Goal: Transaction & Acquisition: Purchase product/service

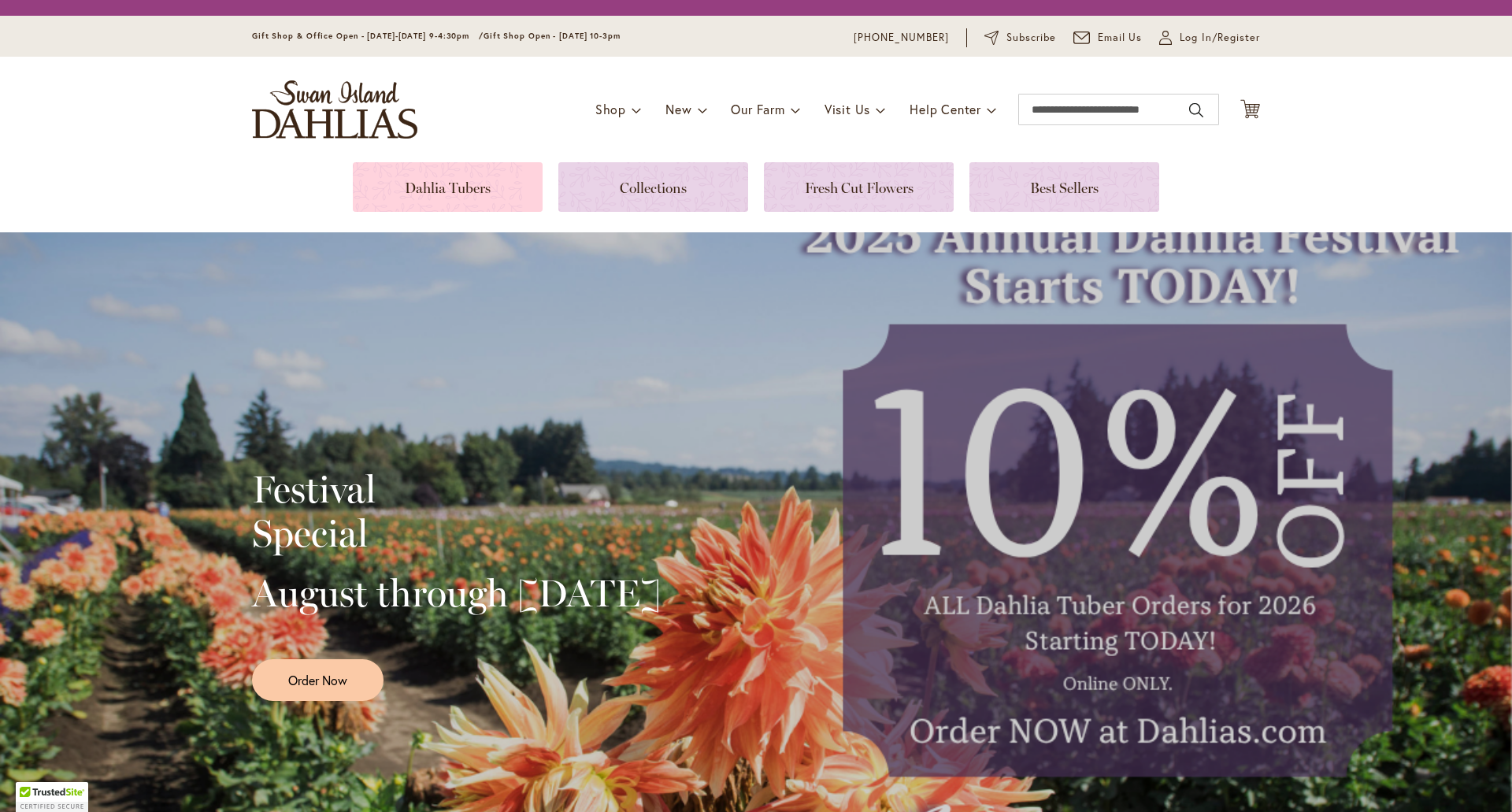
click at [397, 193] on link at bounding box center [448, 187] width 190 height 49
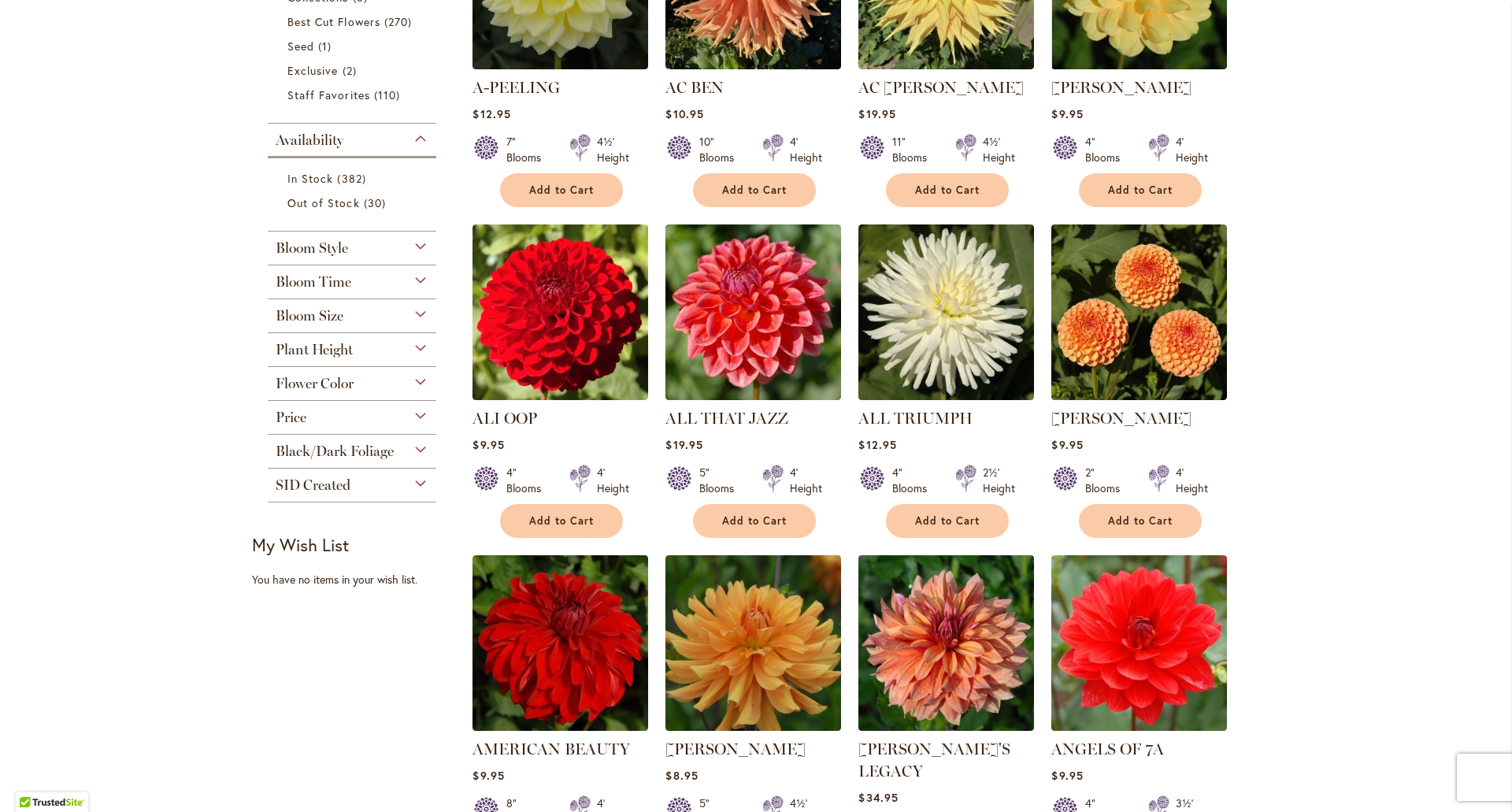
scroll to position [473, 0]
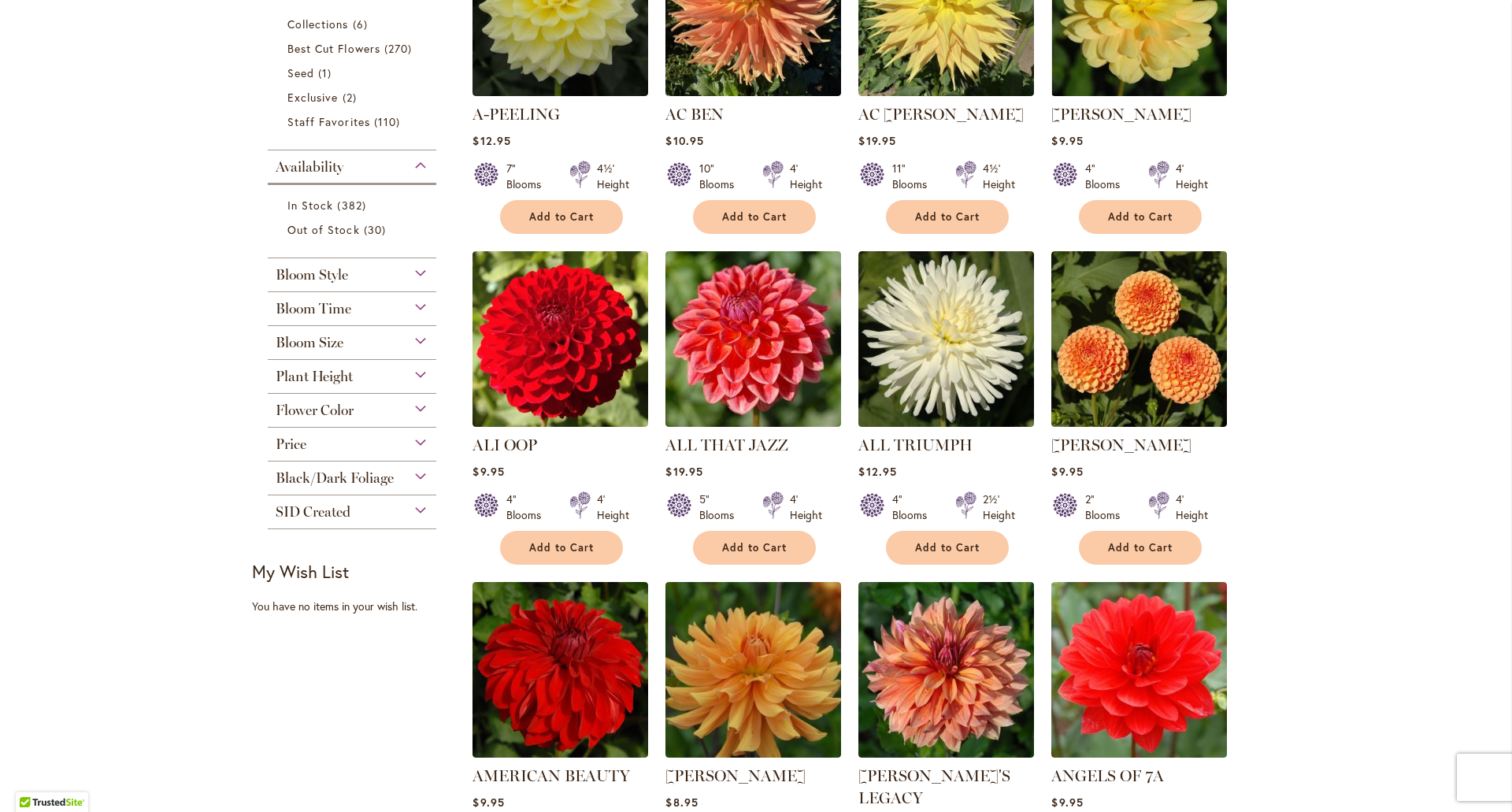
click at [389, 283] on div "Bloom Style" at bounding box center [352, 271] width 168 height 25
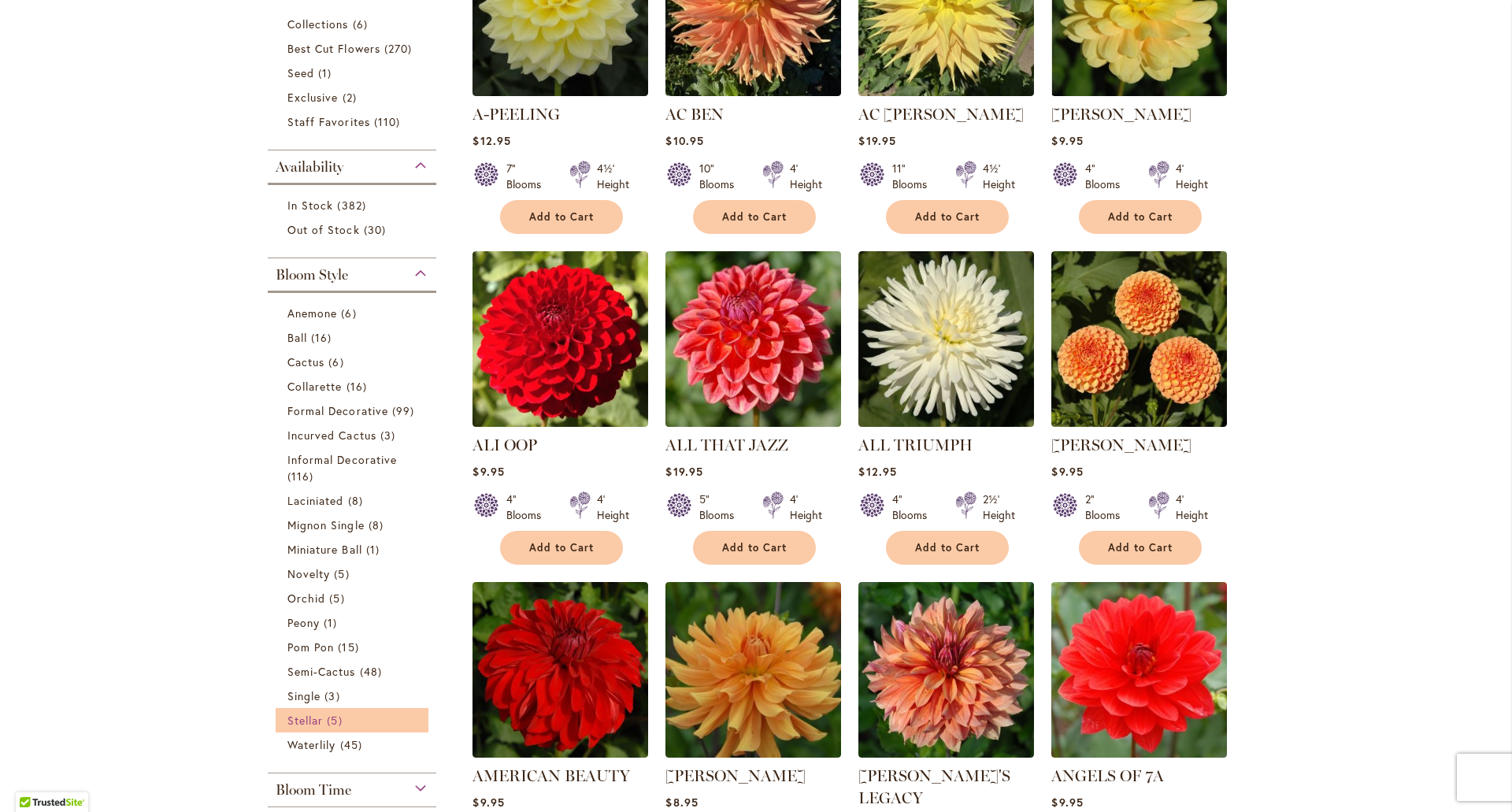
click at [330, 717] on span "5 items" at bounding box center [337, 720] width 19 height 16
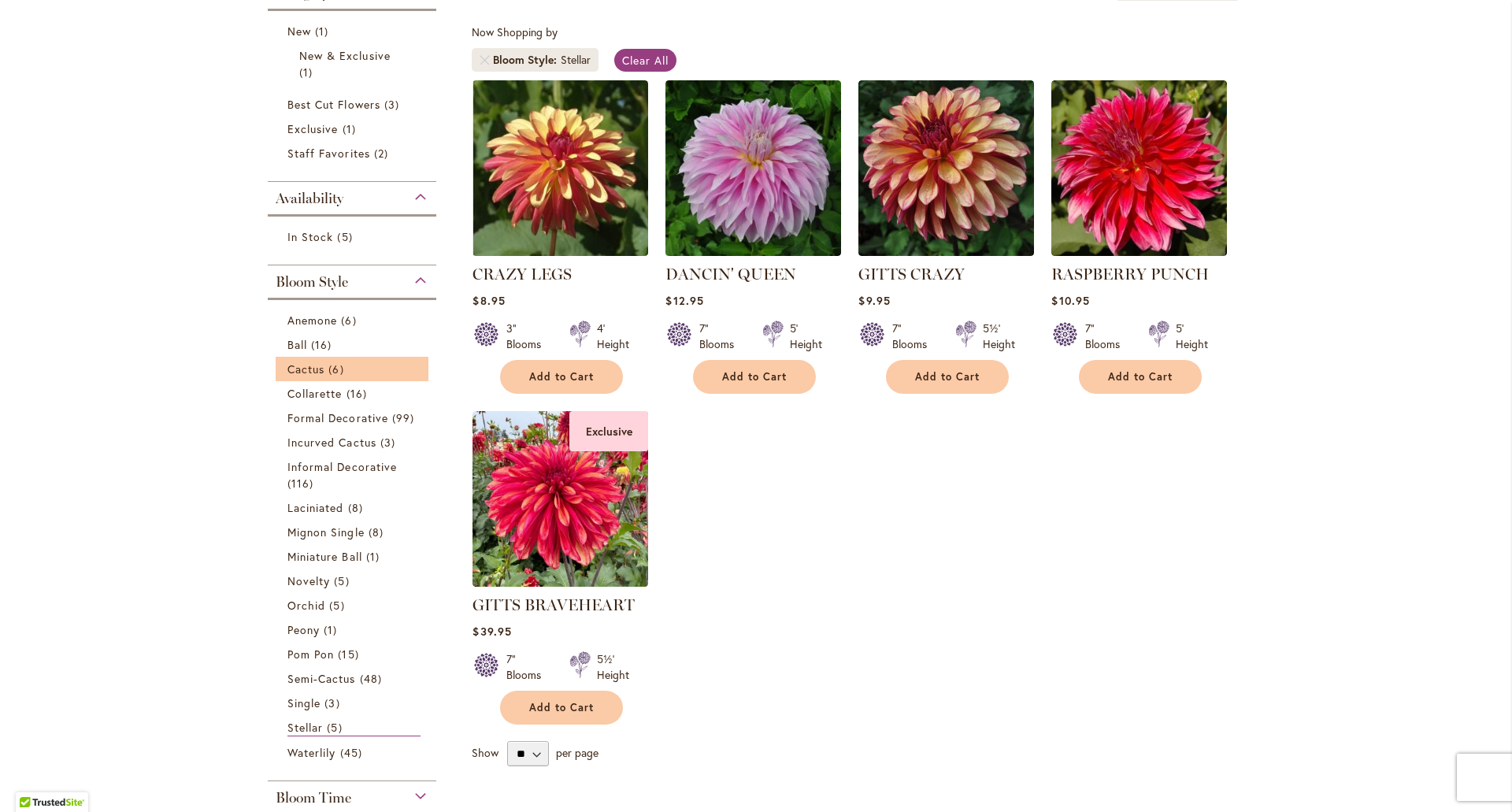
scroll to position [394, 0]
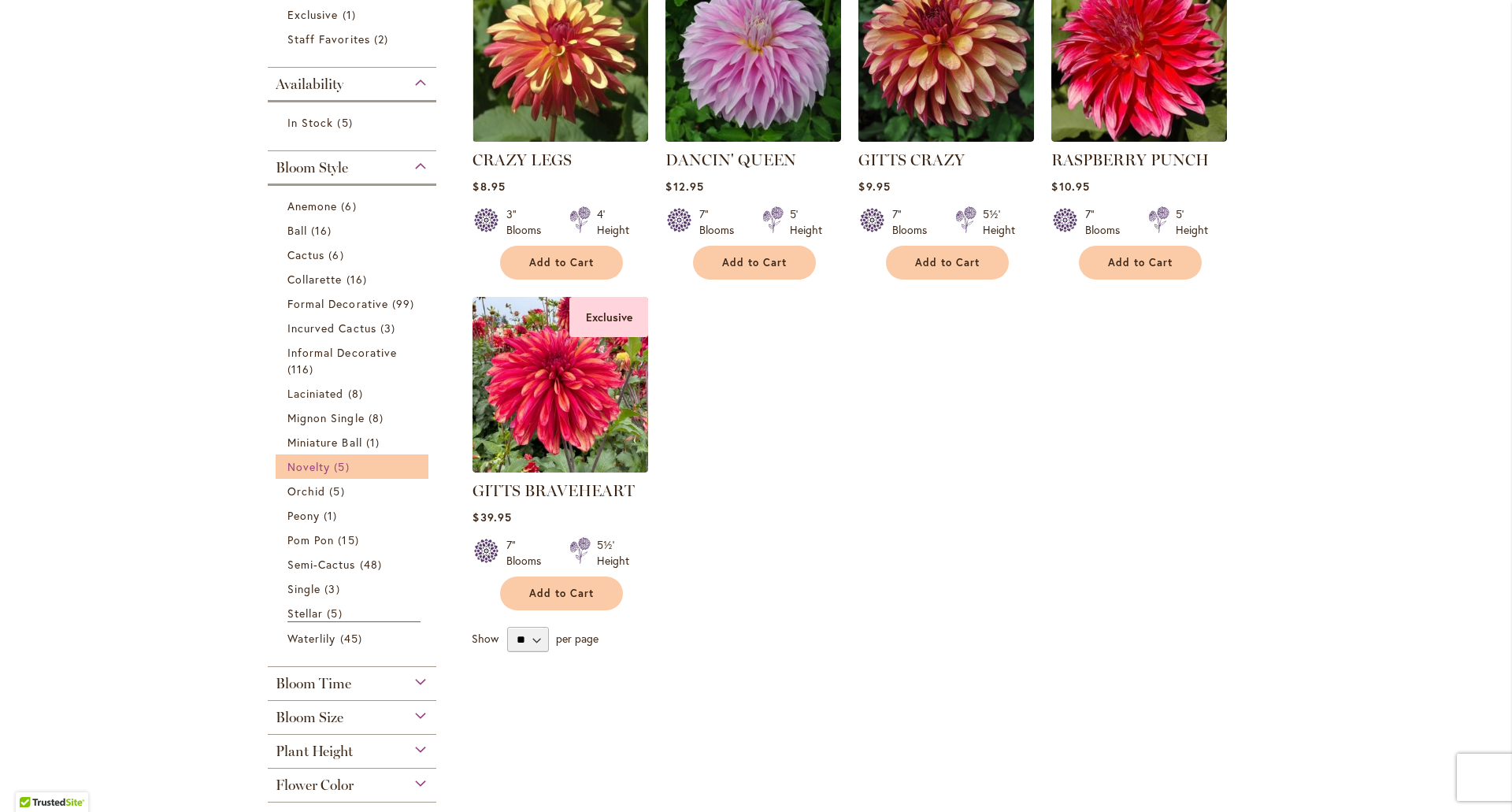
click at [326, 472] on link "Novelty 5 items" at bounding box center [353, 466] width 133 height 16
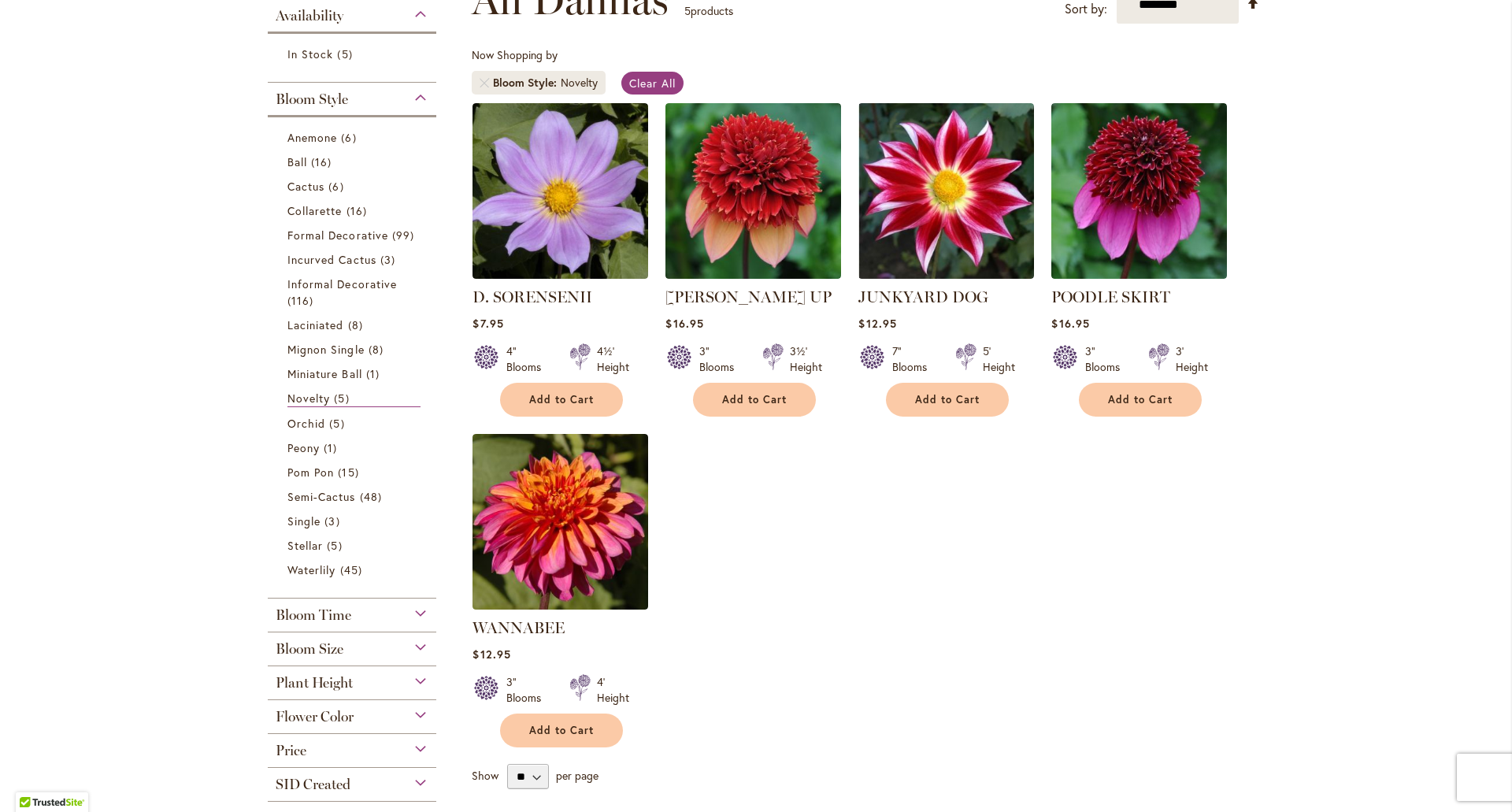
scroll to position [315, 0]
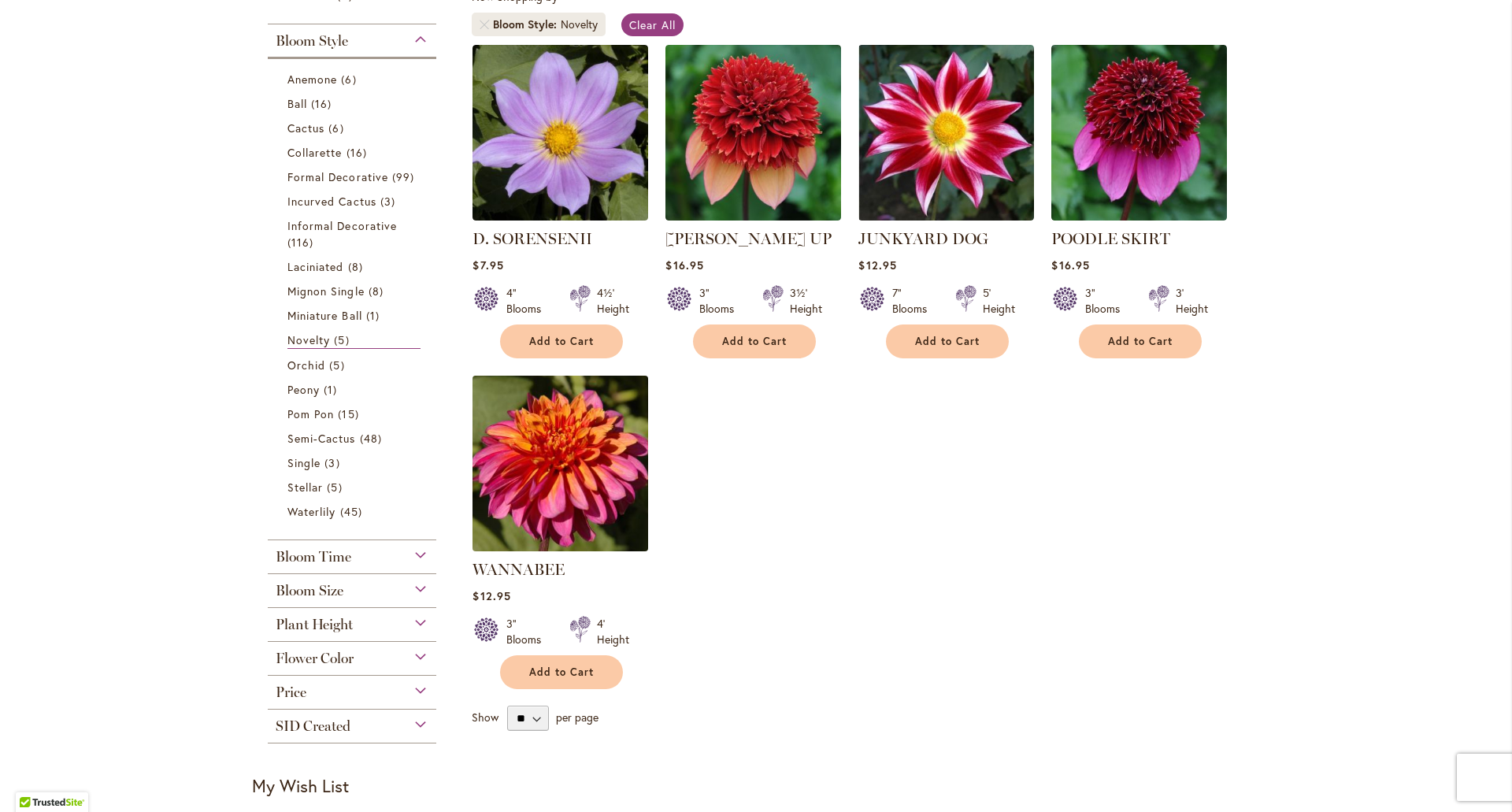
click at [580, 467] on img at bounding box center [560, 463] width 184 height 184
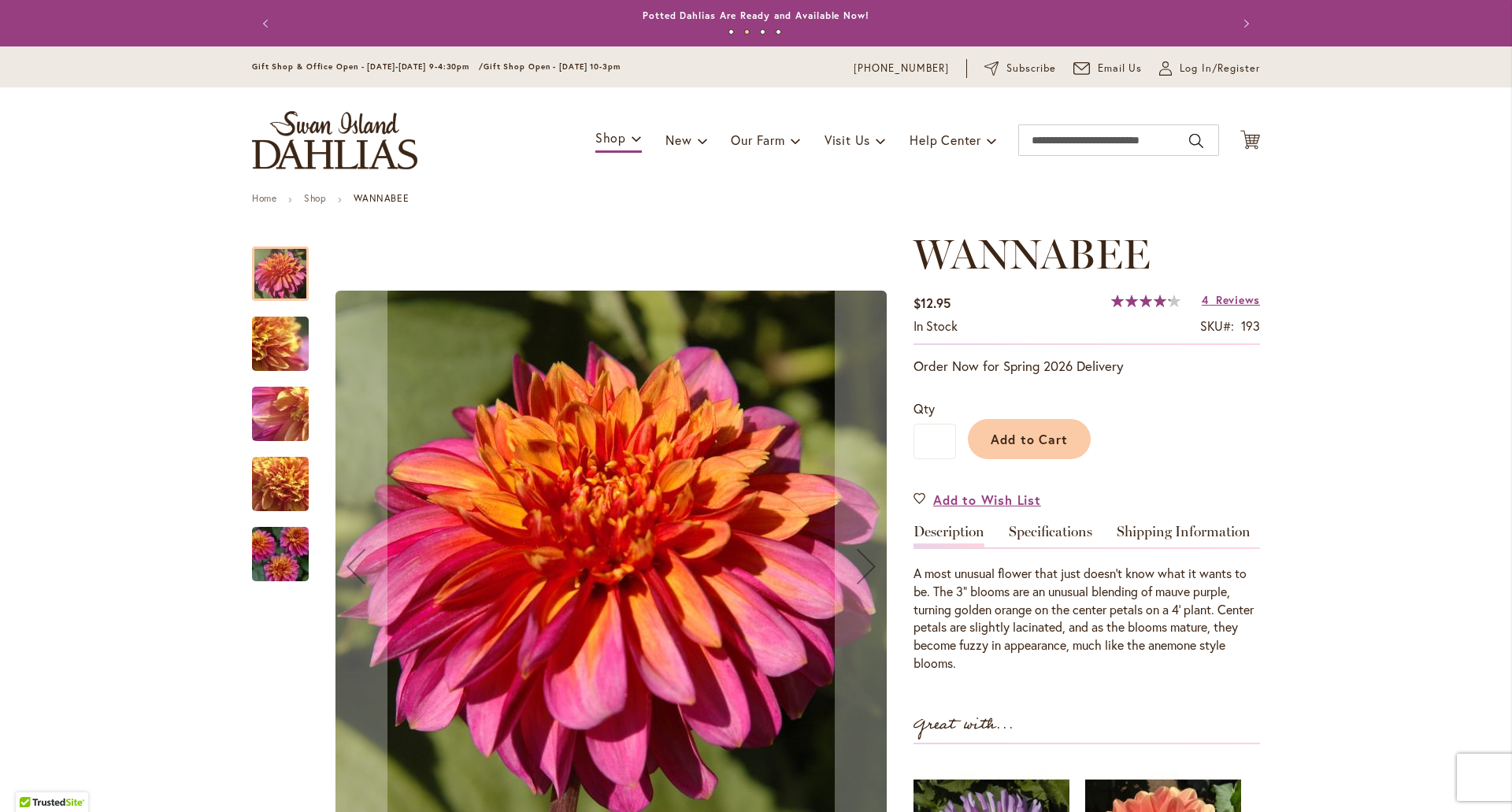
click at [271, 406] on img "WANNABEE" at bounding box center [280, 415] width 114 height 85
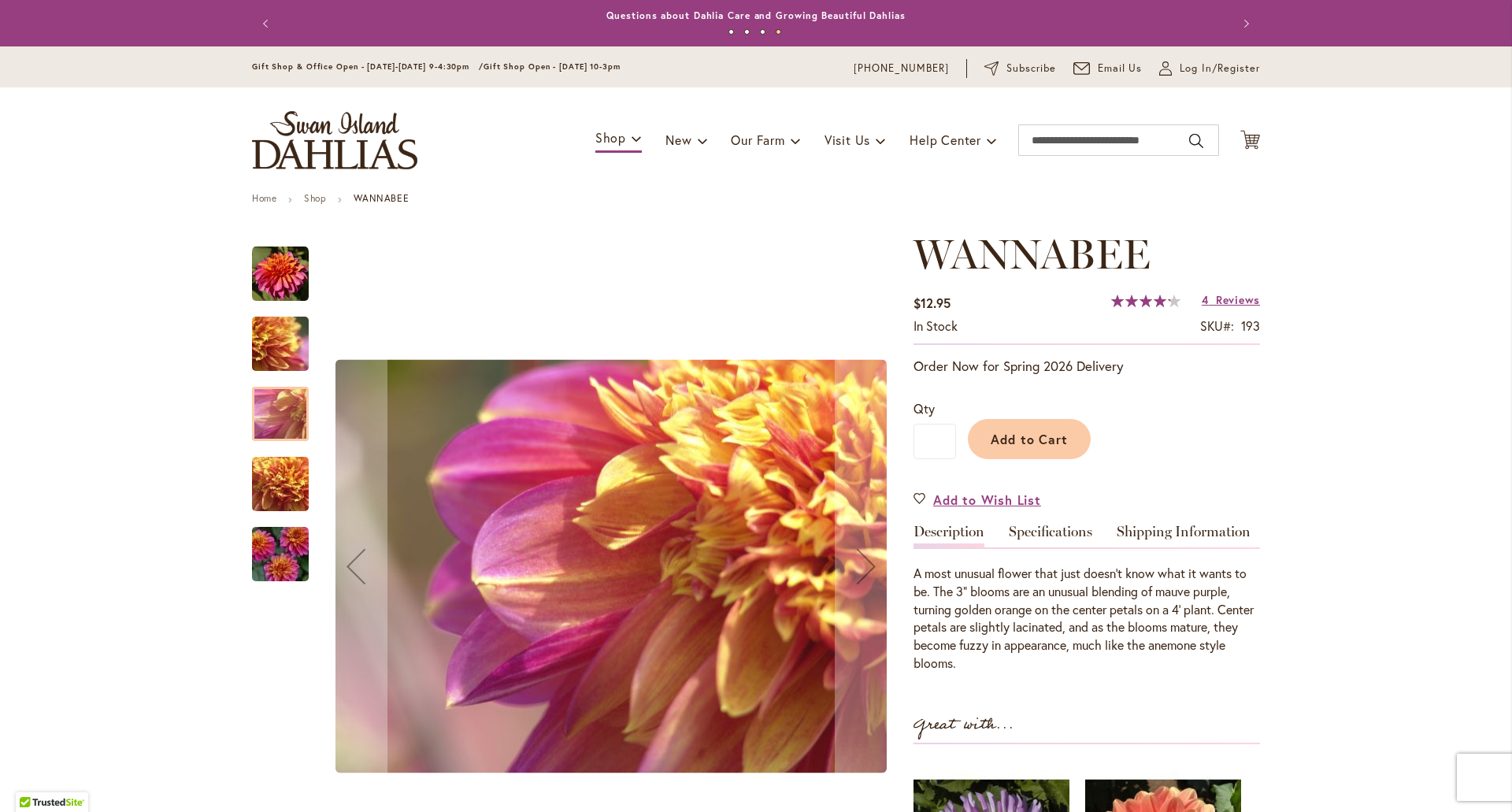
click at [265, 345] on img "WANNABEE" at bounding box center [280, 344] width 114 height 85
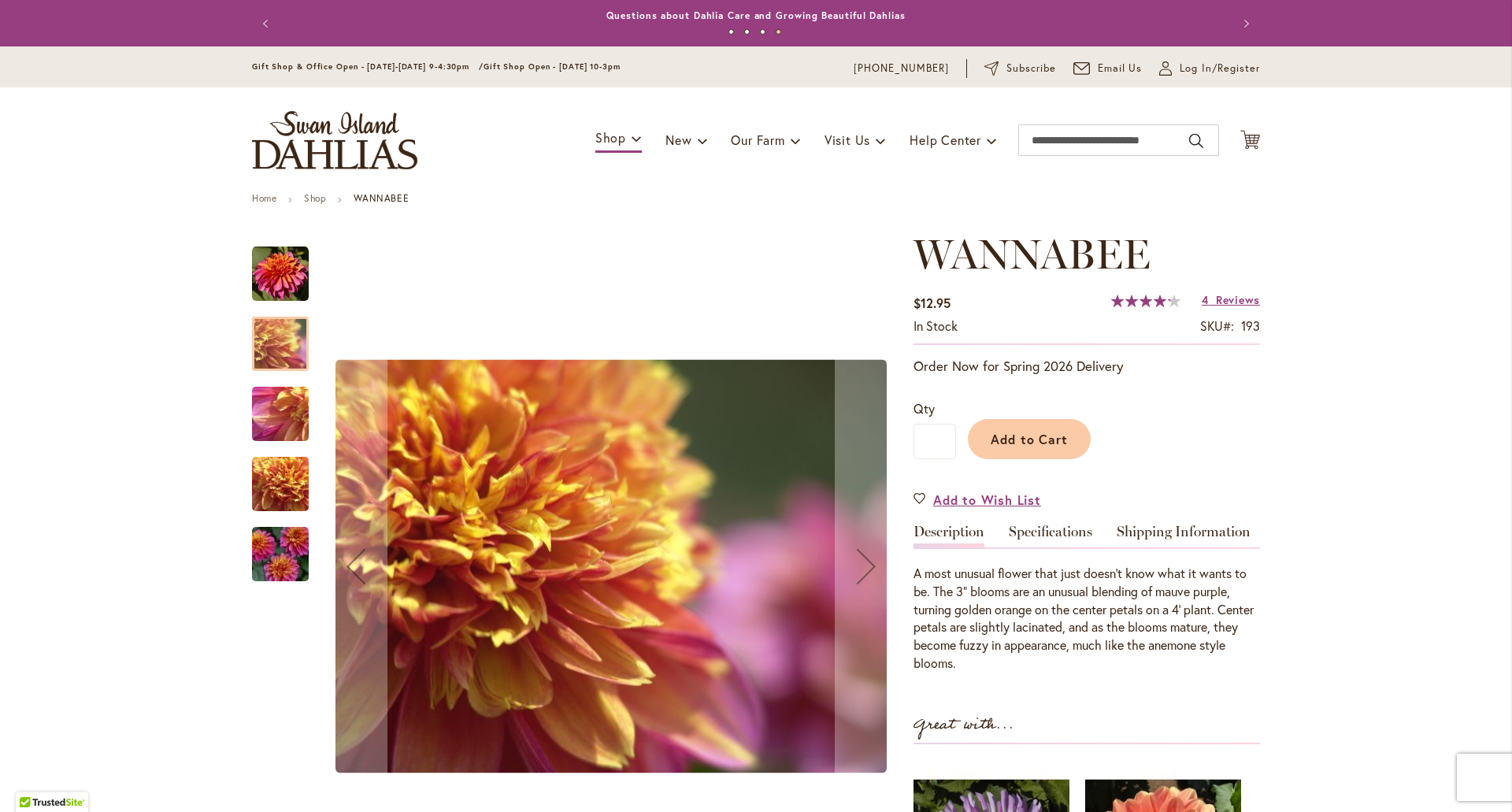
click at [287, 482] on img "WANNABEE" at bounding box center [280, 484] width 114 height 85
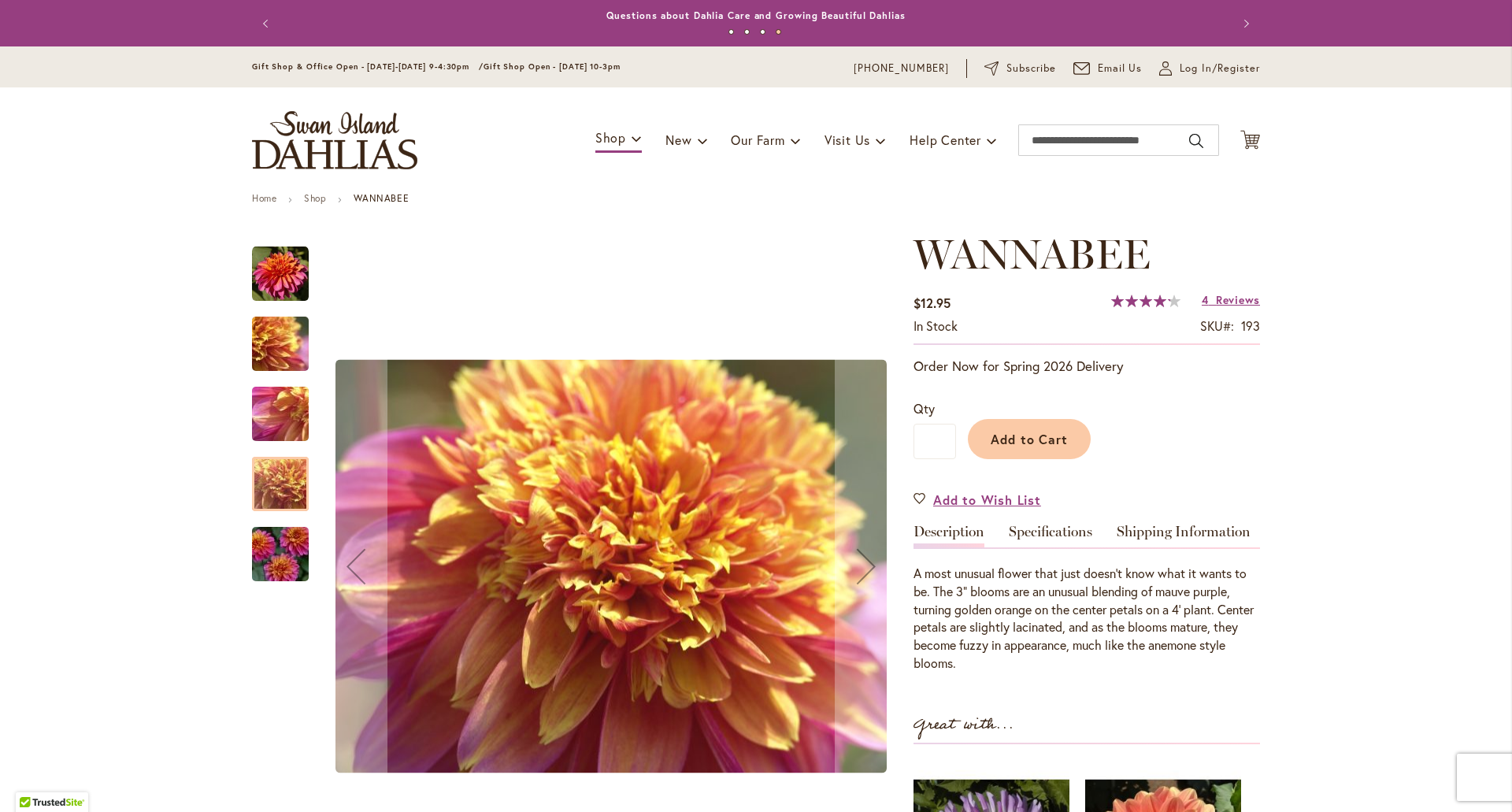
click at [259, 576] on img "WANNABEE" at bounding box center [280, 554] width 114 height 75
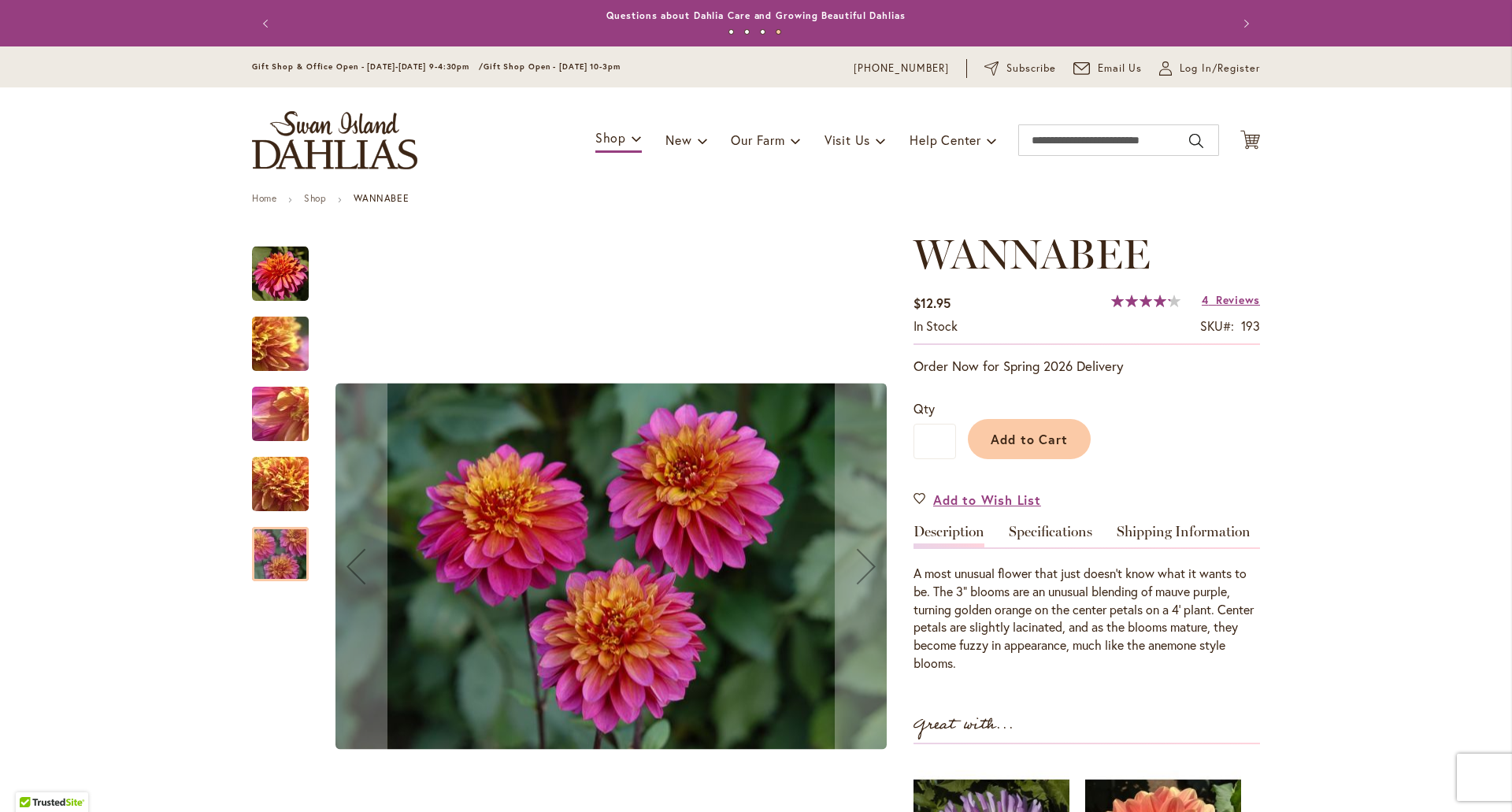
click at [261, 347] on img "WANNABEE" at bounding box center [280, 344] width 114 height 85
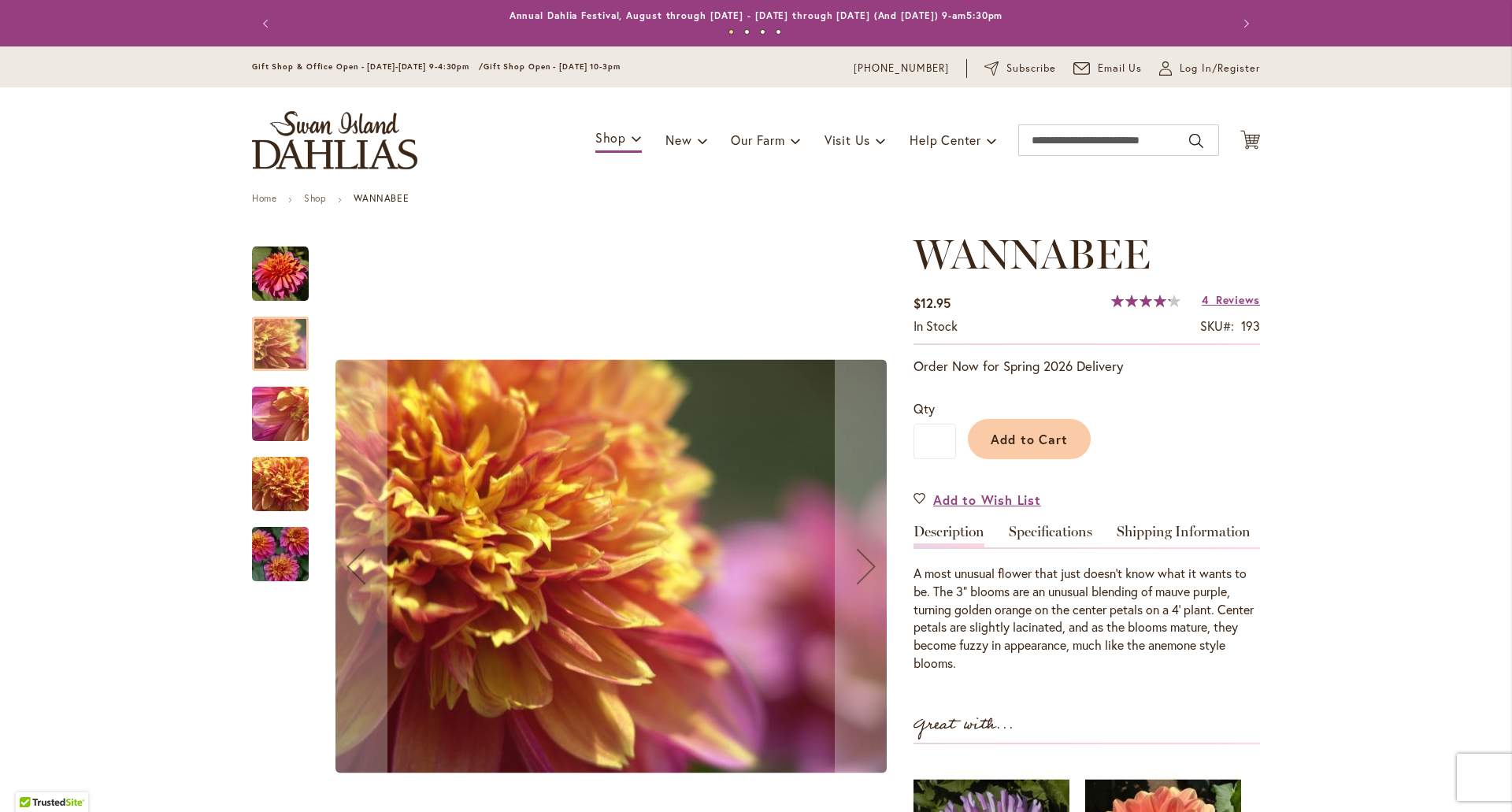
click at [261, 278] on img "WANNABEE" at bounding box center [280, 273] width 56 height 56
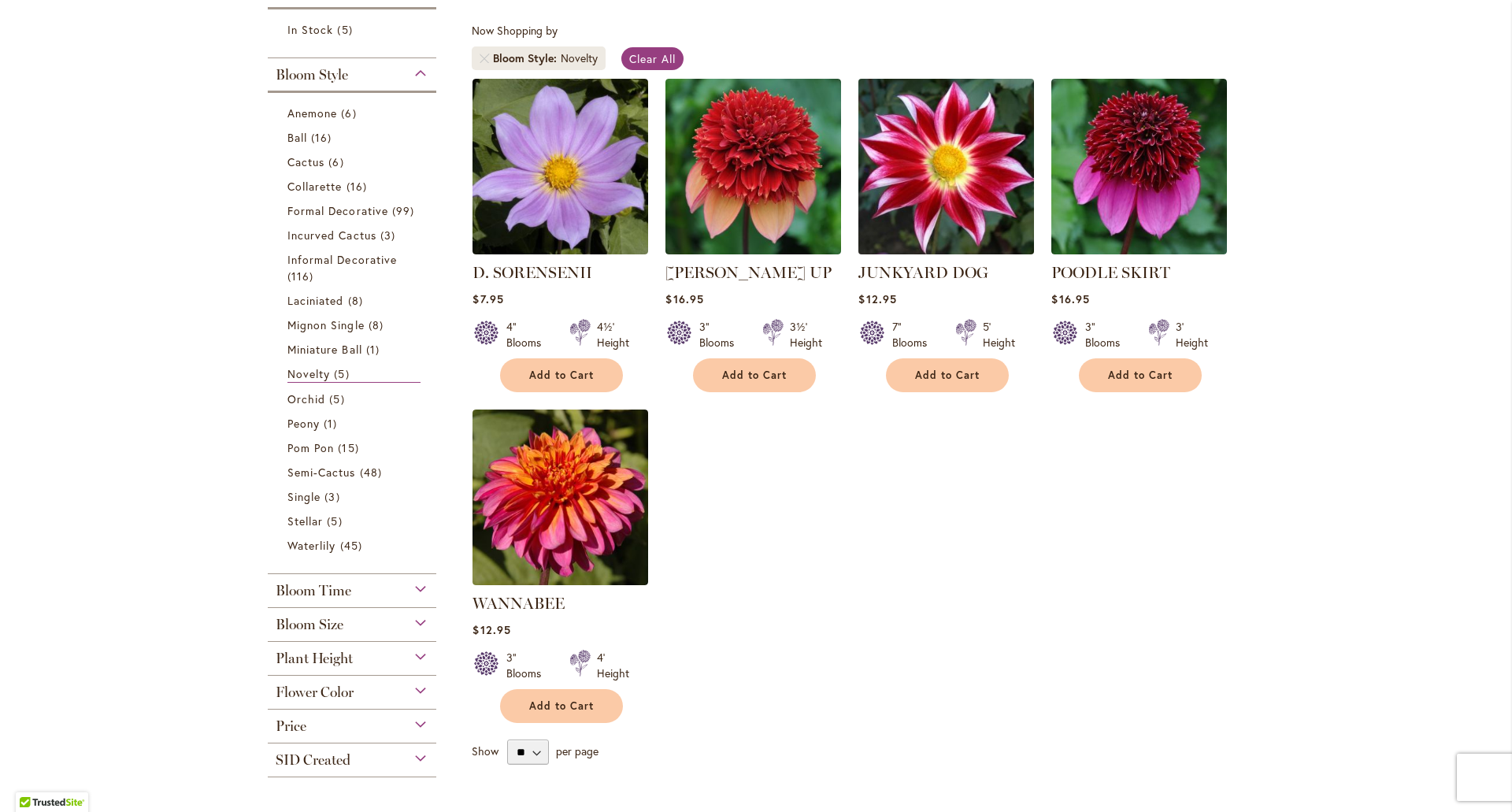
scroll to position [315, 0]
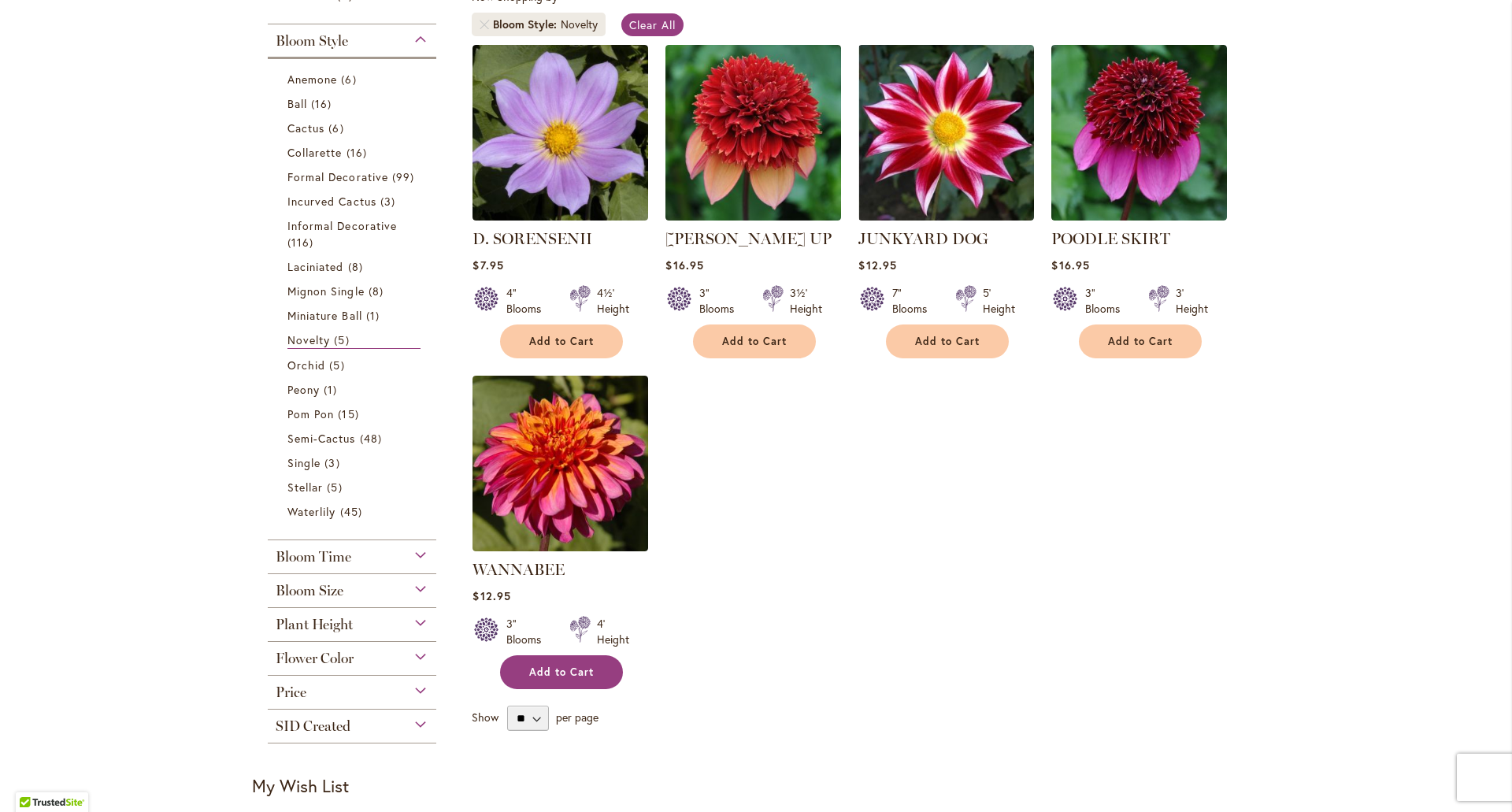
click at [587, 673] on span "Add to Cart" at bounding box center [561, 671] width 64 height 13
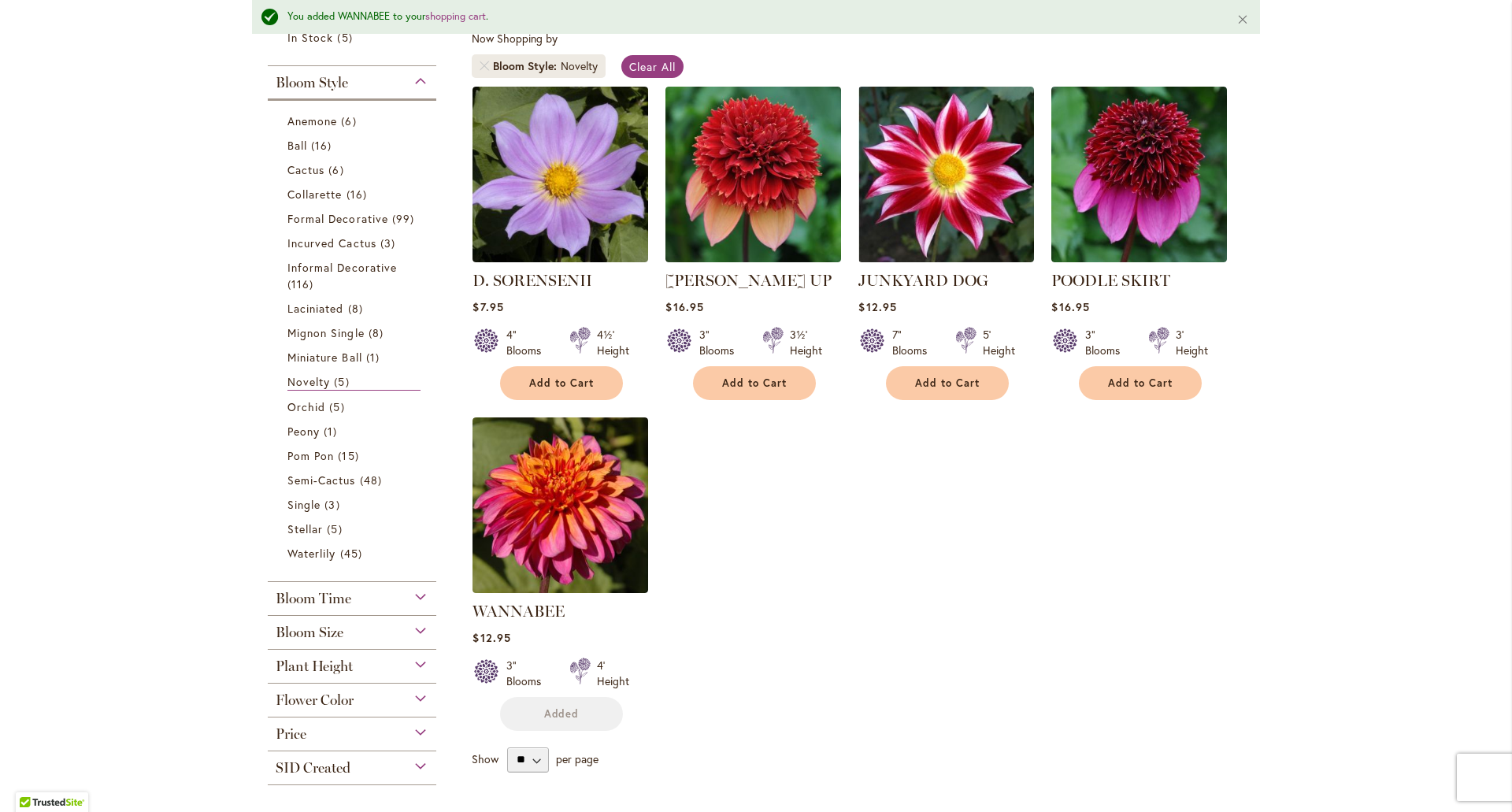
scroll to position [357, 0]
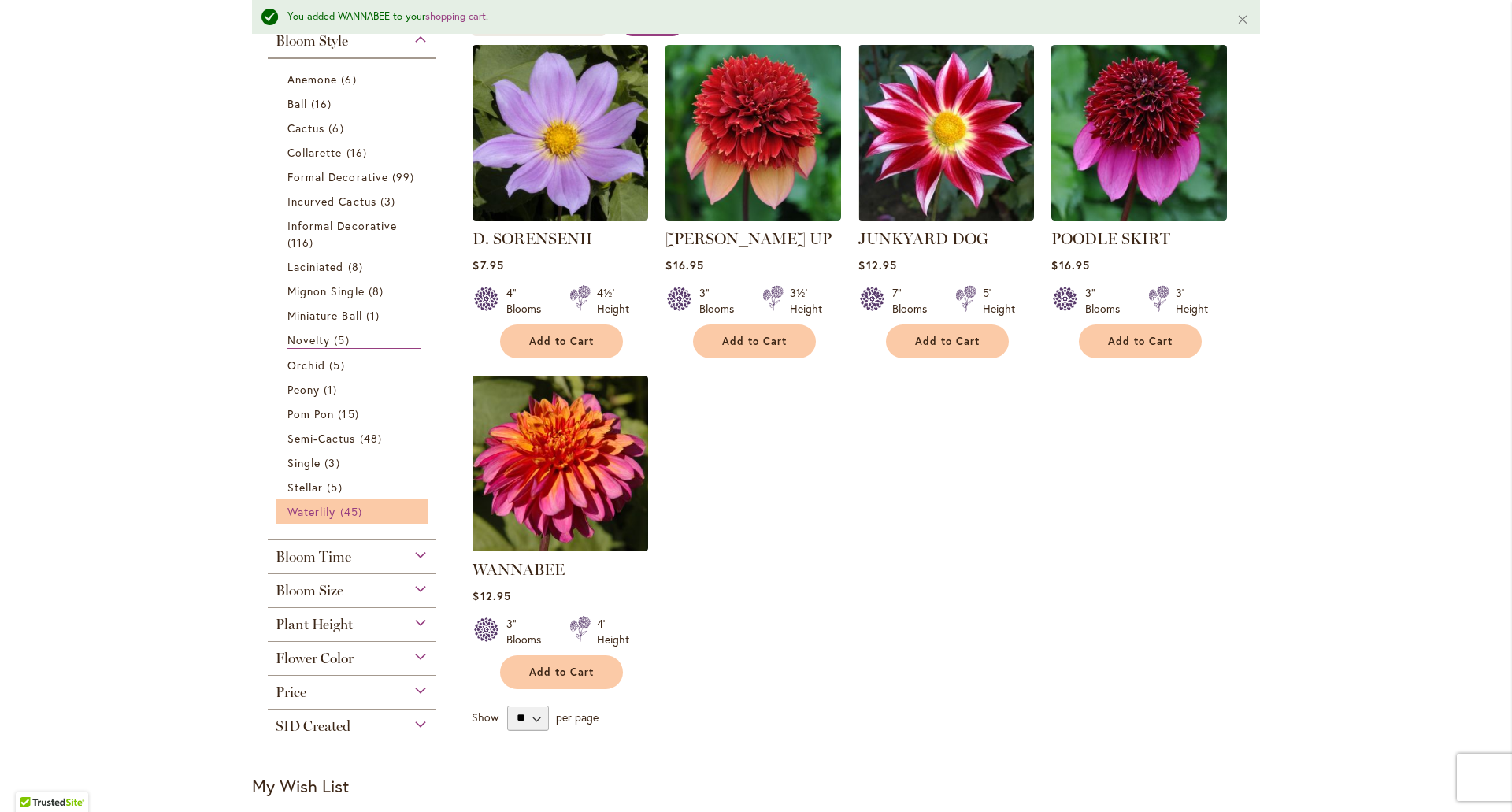
click at [335, 503] on link "Waterlily 45 items" at bounding box center [353, 511] width 133 height 16
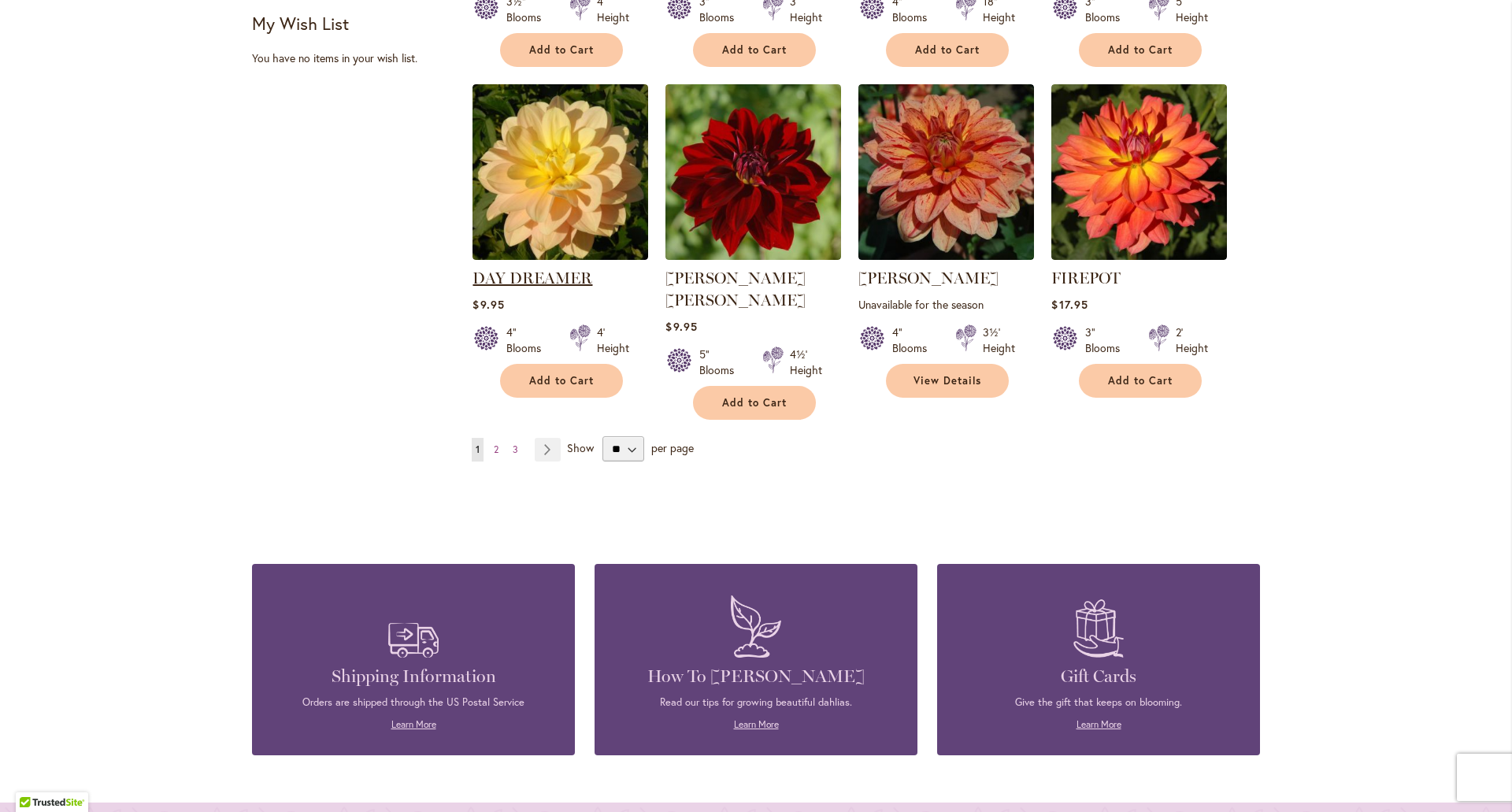
scroll to position [1182, 0]
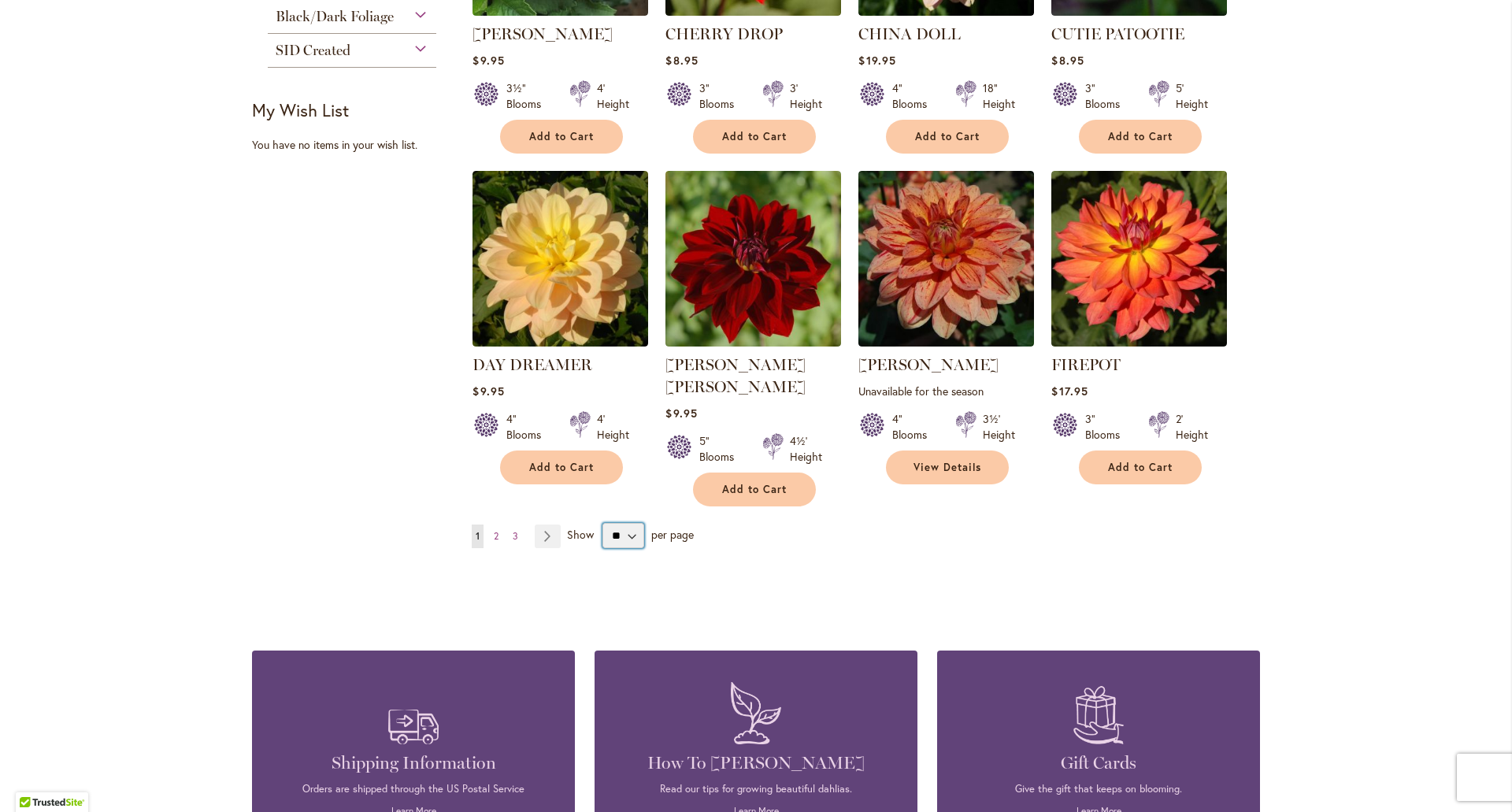
click at [621, 523] on select "** ** ** **" at bounding box center [624, 535] width 42 height 25
select select "**"
click at [603, 523] on select "** ** ** **" at bounding box center [624, 535] width 42 height 25
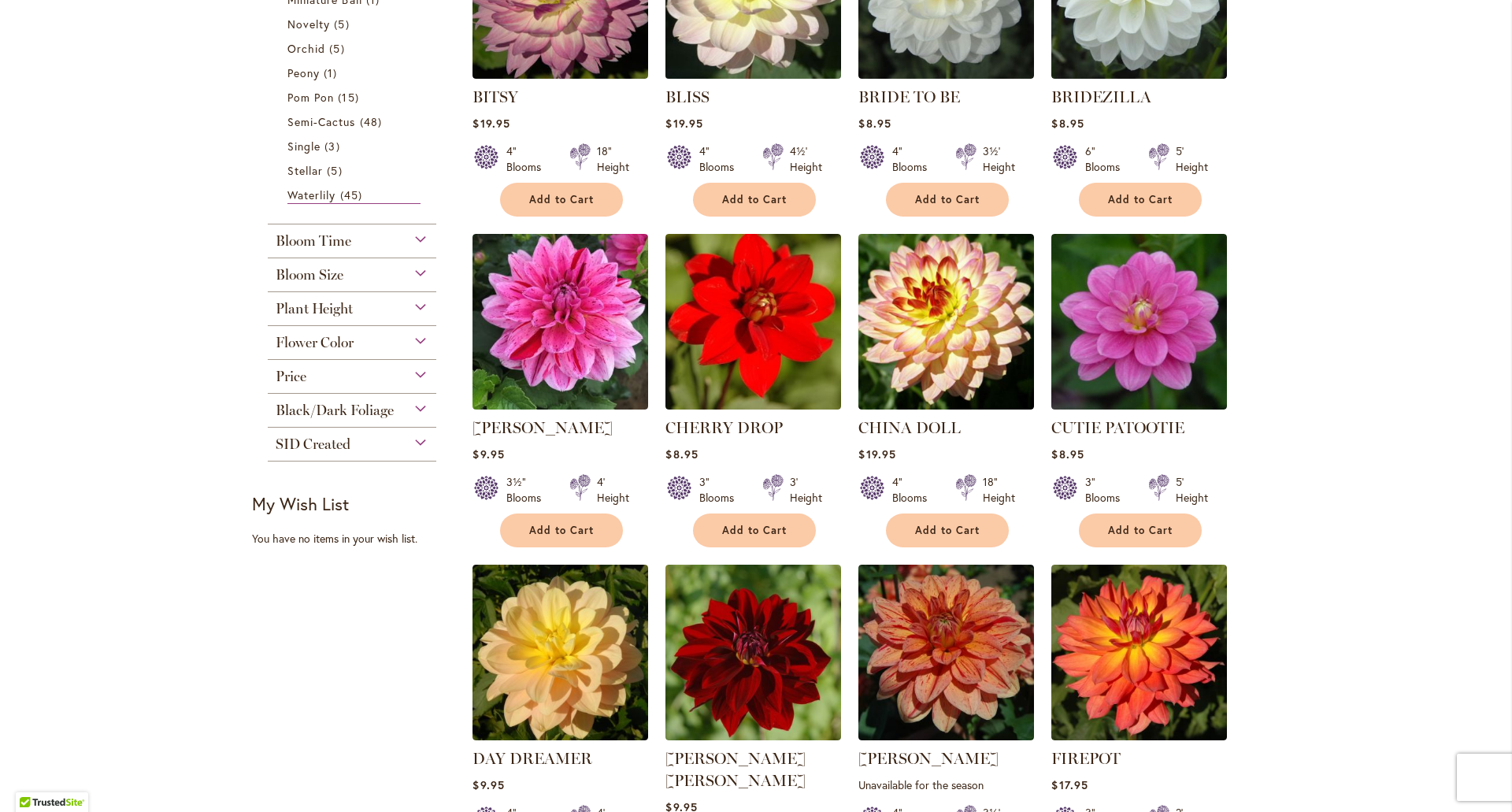
scroll to position [630, 0]
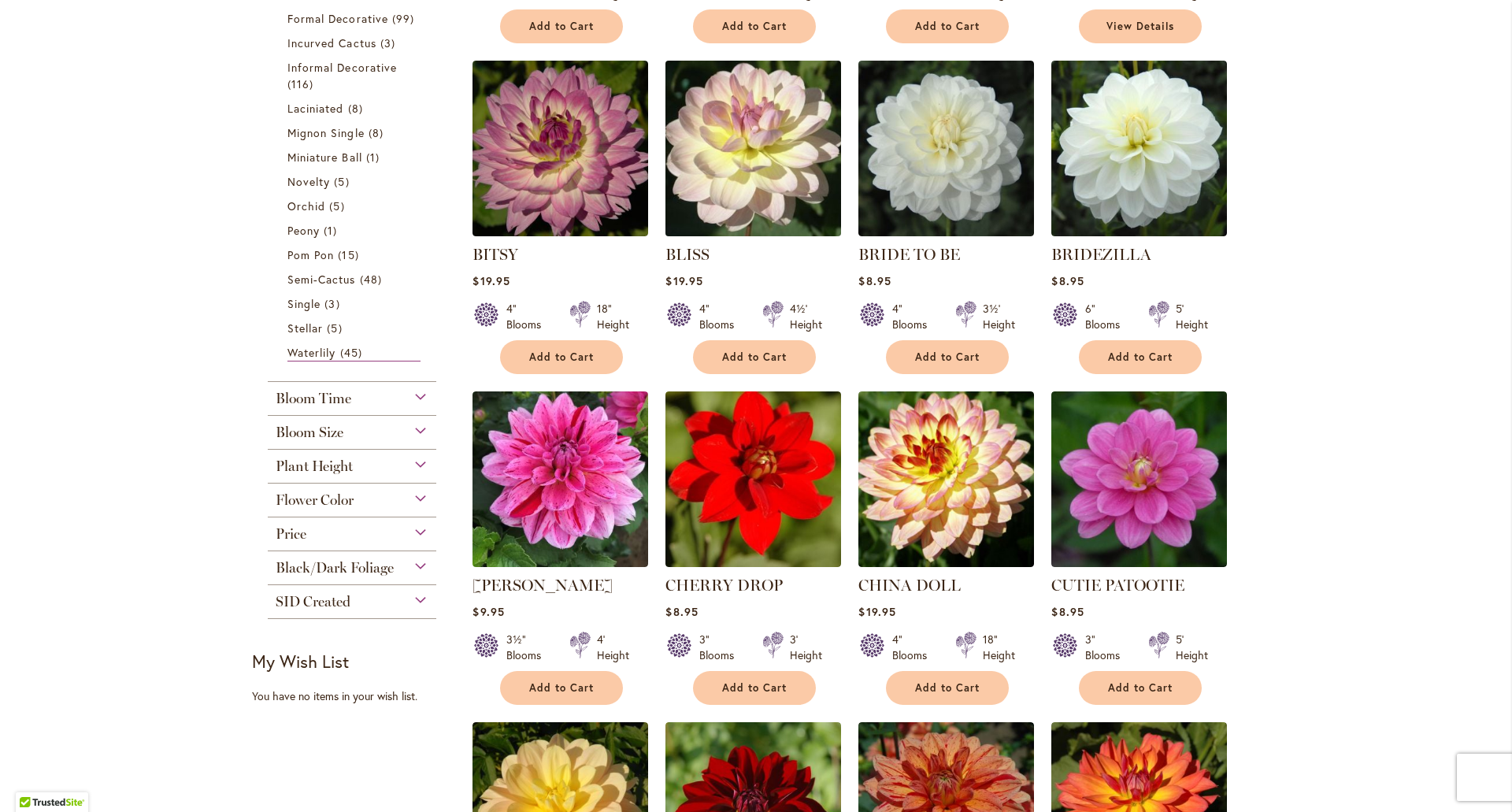
click at [792, 129] on img at bounding box center [754, 147] width 184 height 184
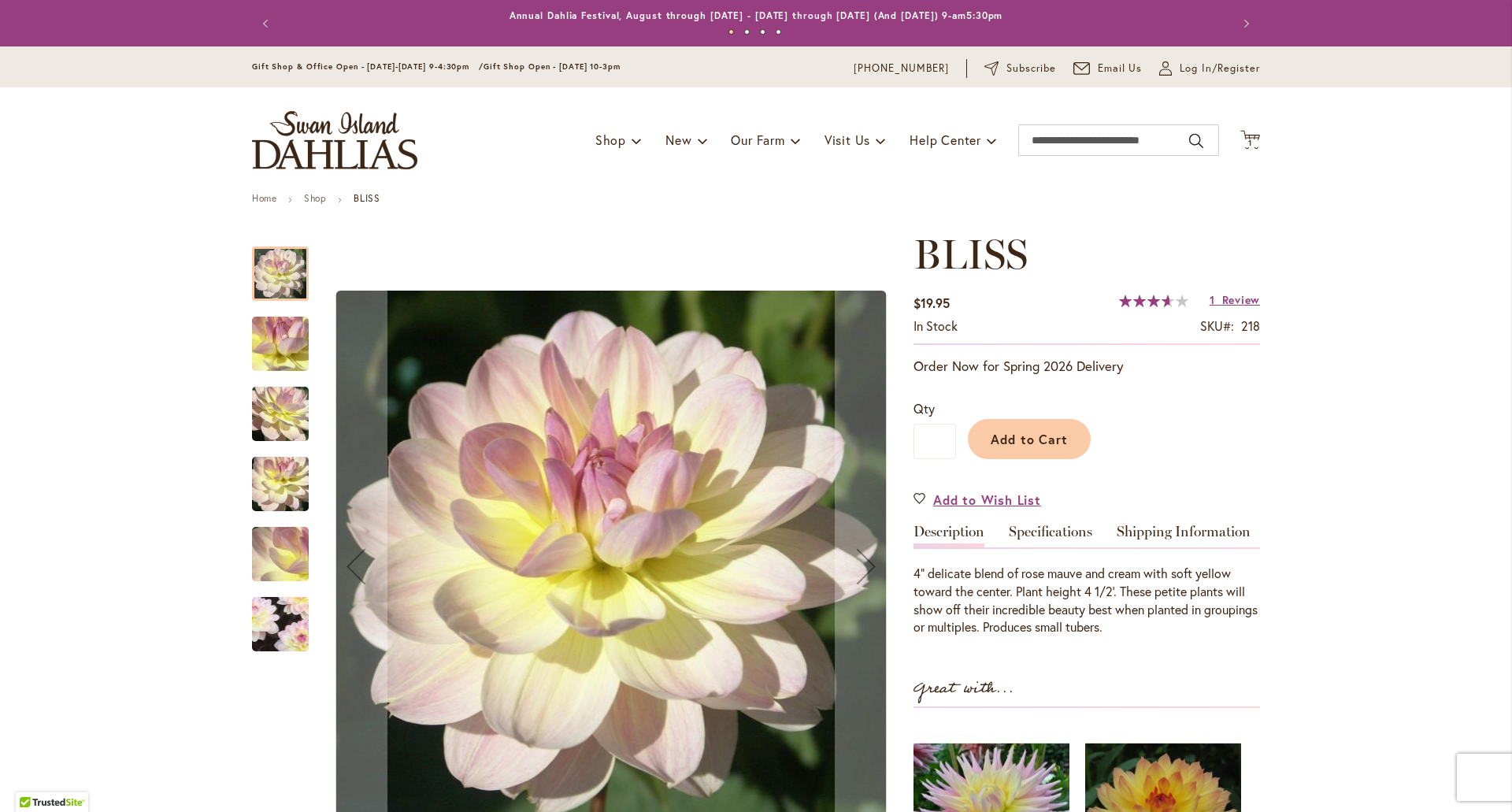
click at [282, 433] on img "BLISS" at bounding box center [280, 415] width 114 height 85
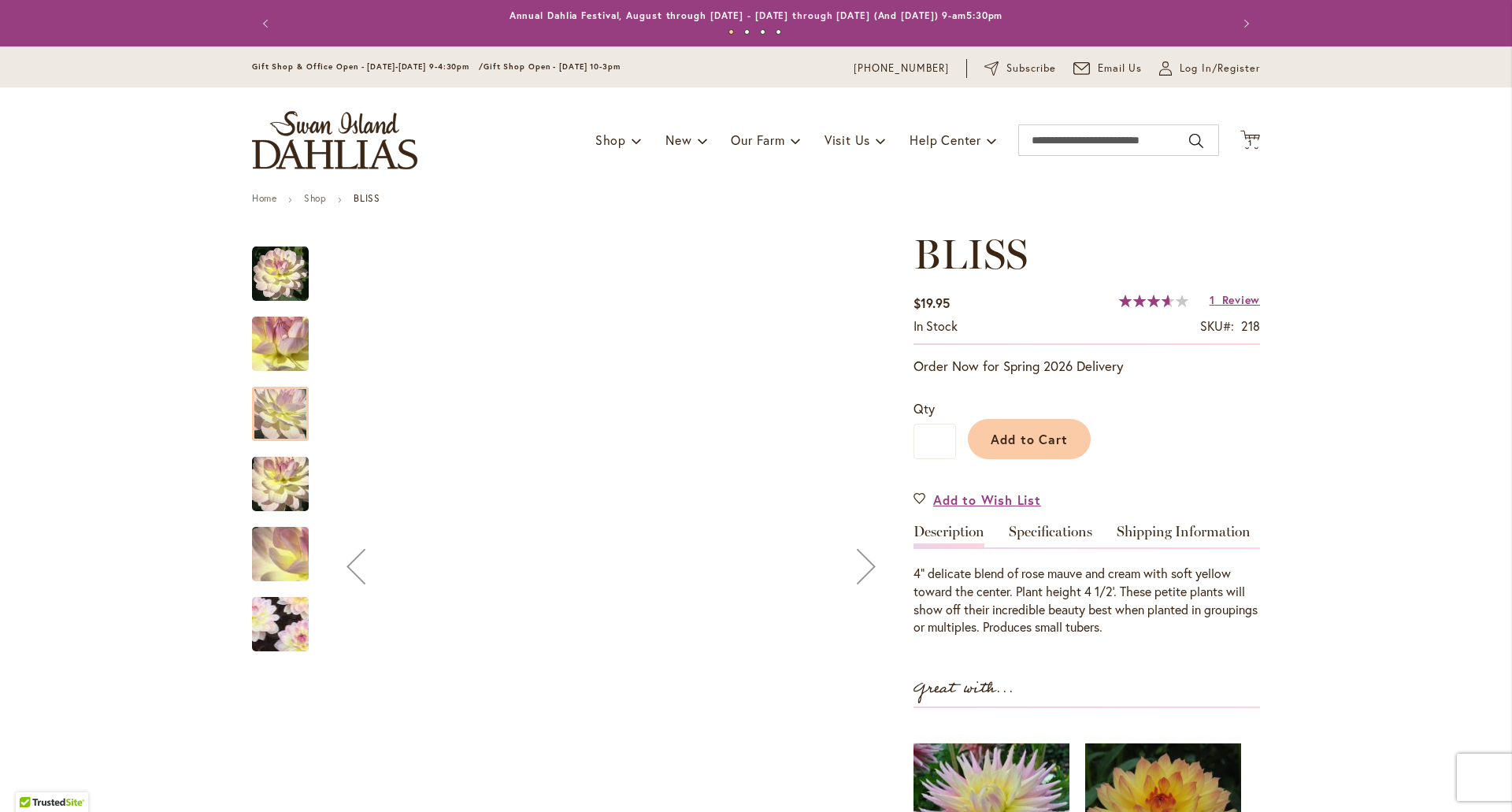
click at [275, 488] on img "BLISS" at bounding box center [280, 484] width 114 height 85
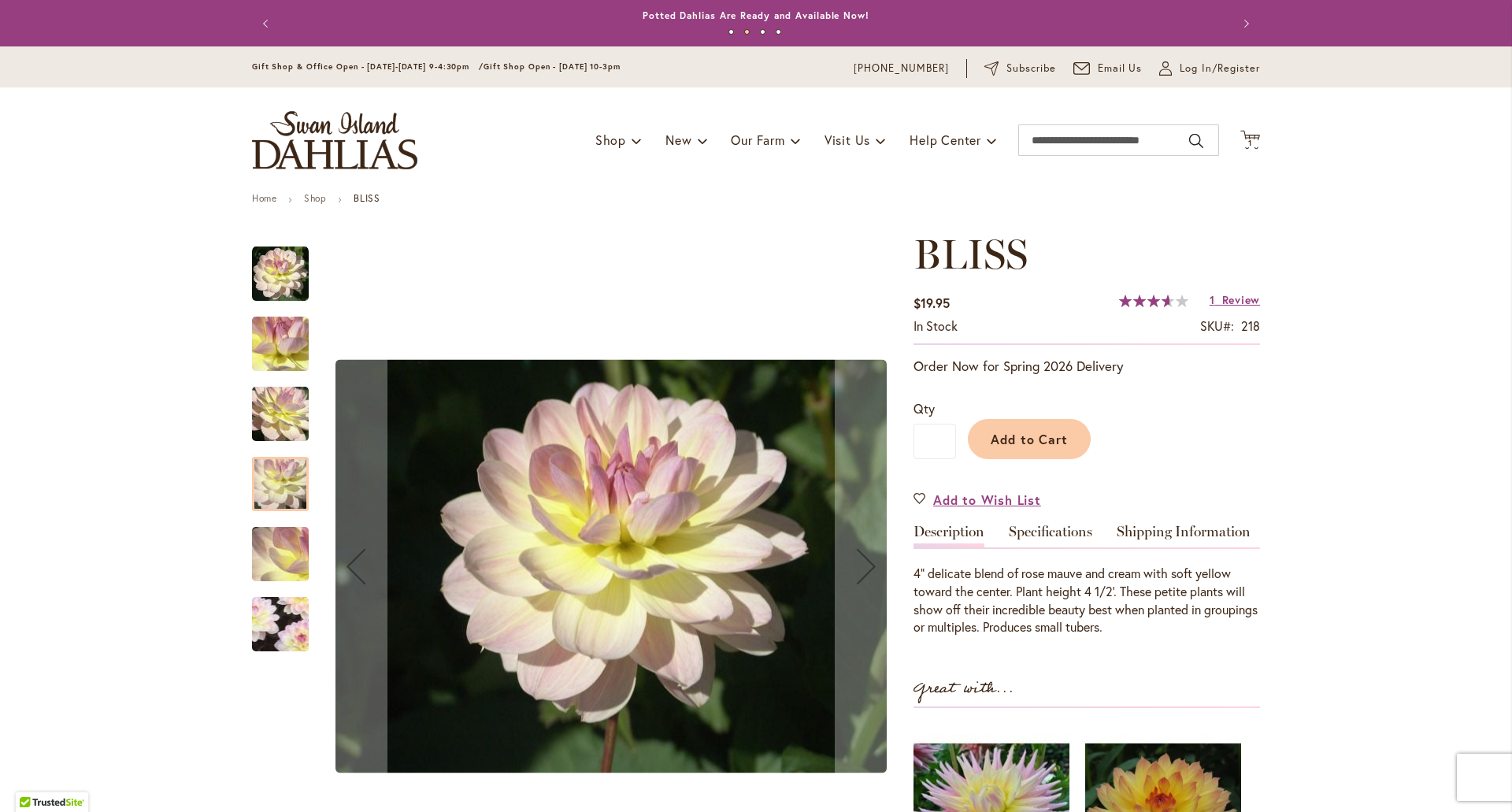
click at [279, 553] on img "BLISS" at bounding box center [280, 554] width 114 height 85
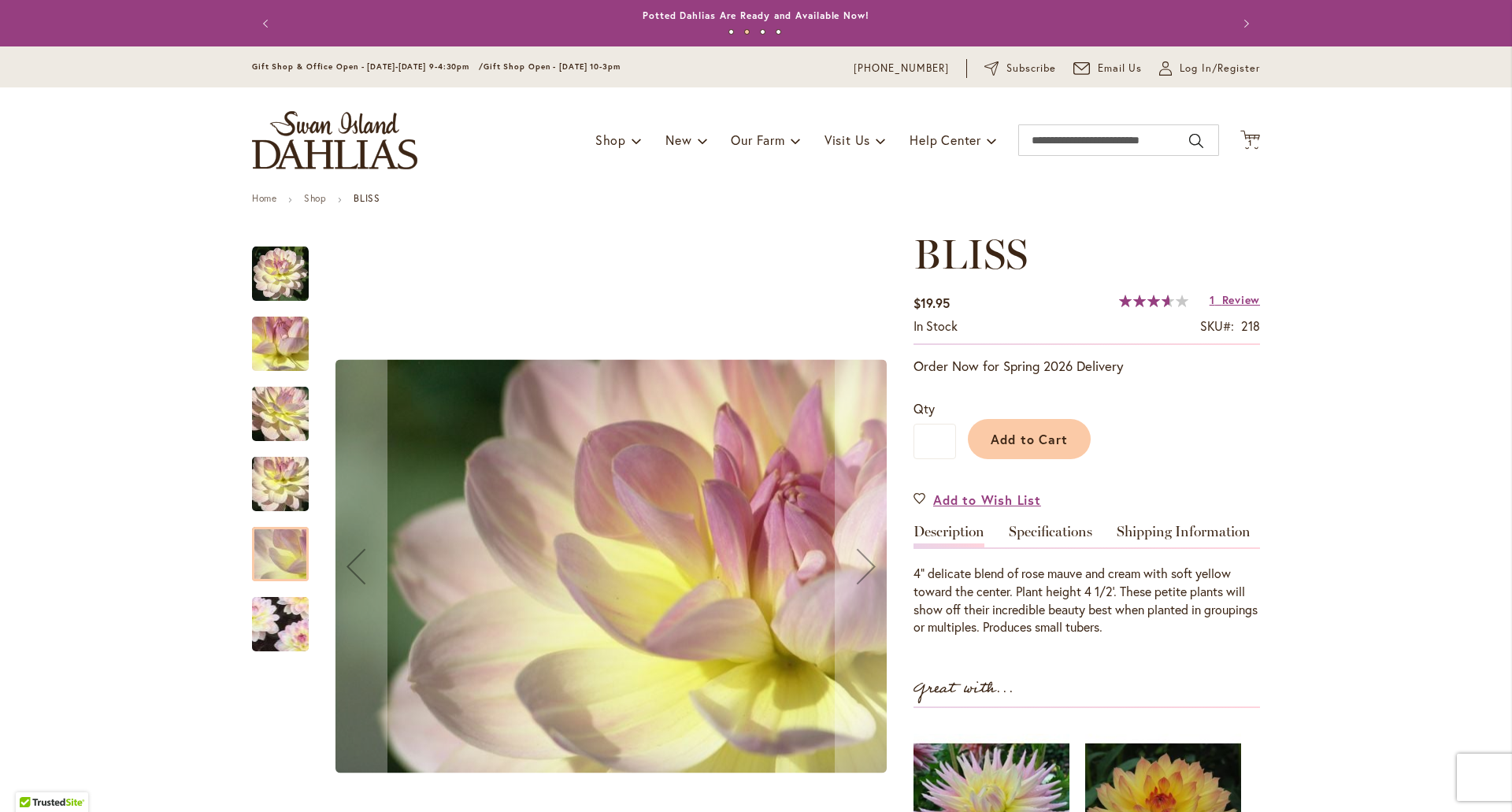
click at [272, 606] on img "BLISS" at bounding box center [281, 624] width 109 height 108
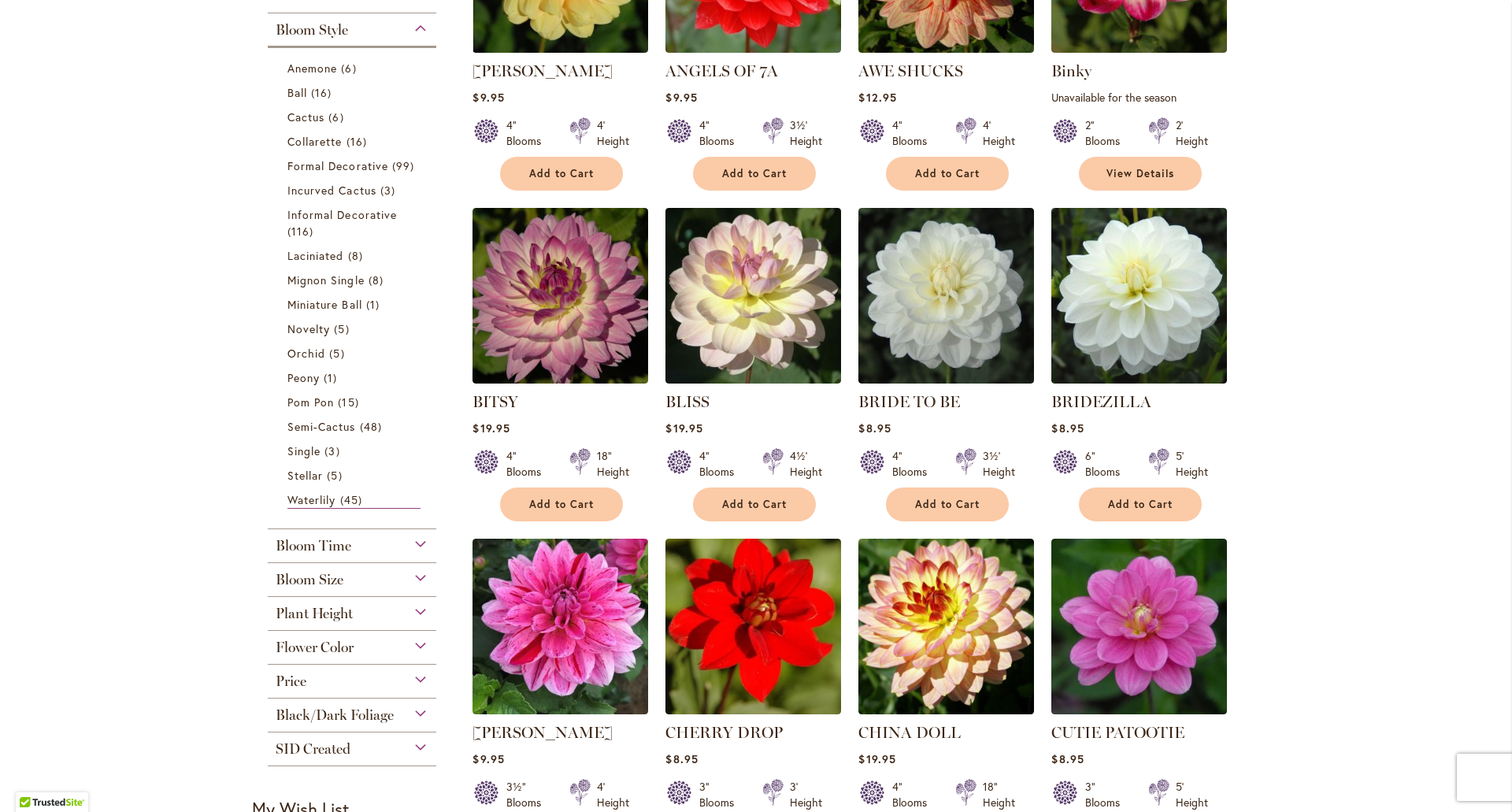
scroll to position [473, 0]
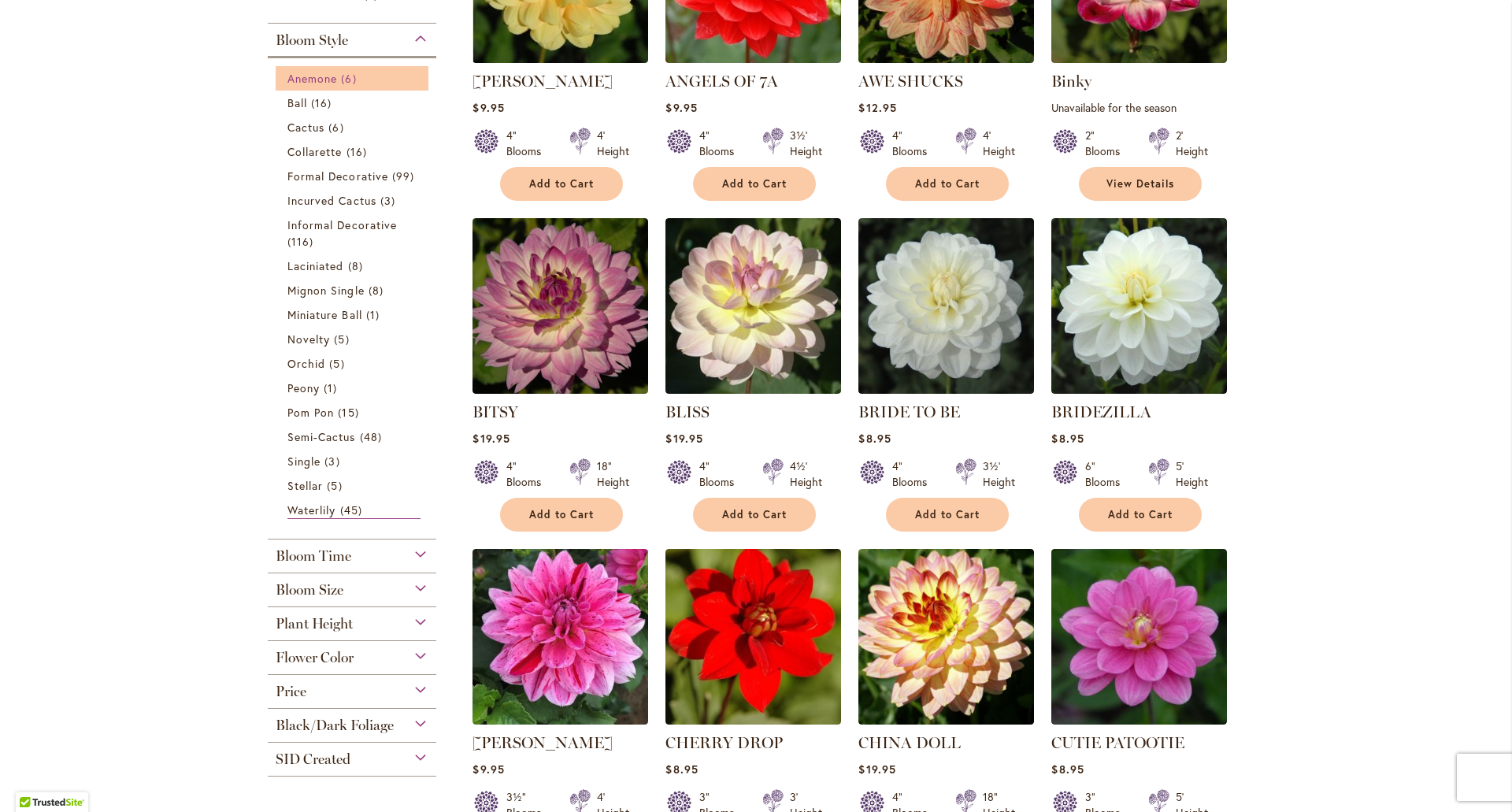
click at [329, 82] on span "Anemone" at bounding box center [311, 78] width 49 height 15
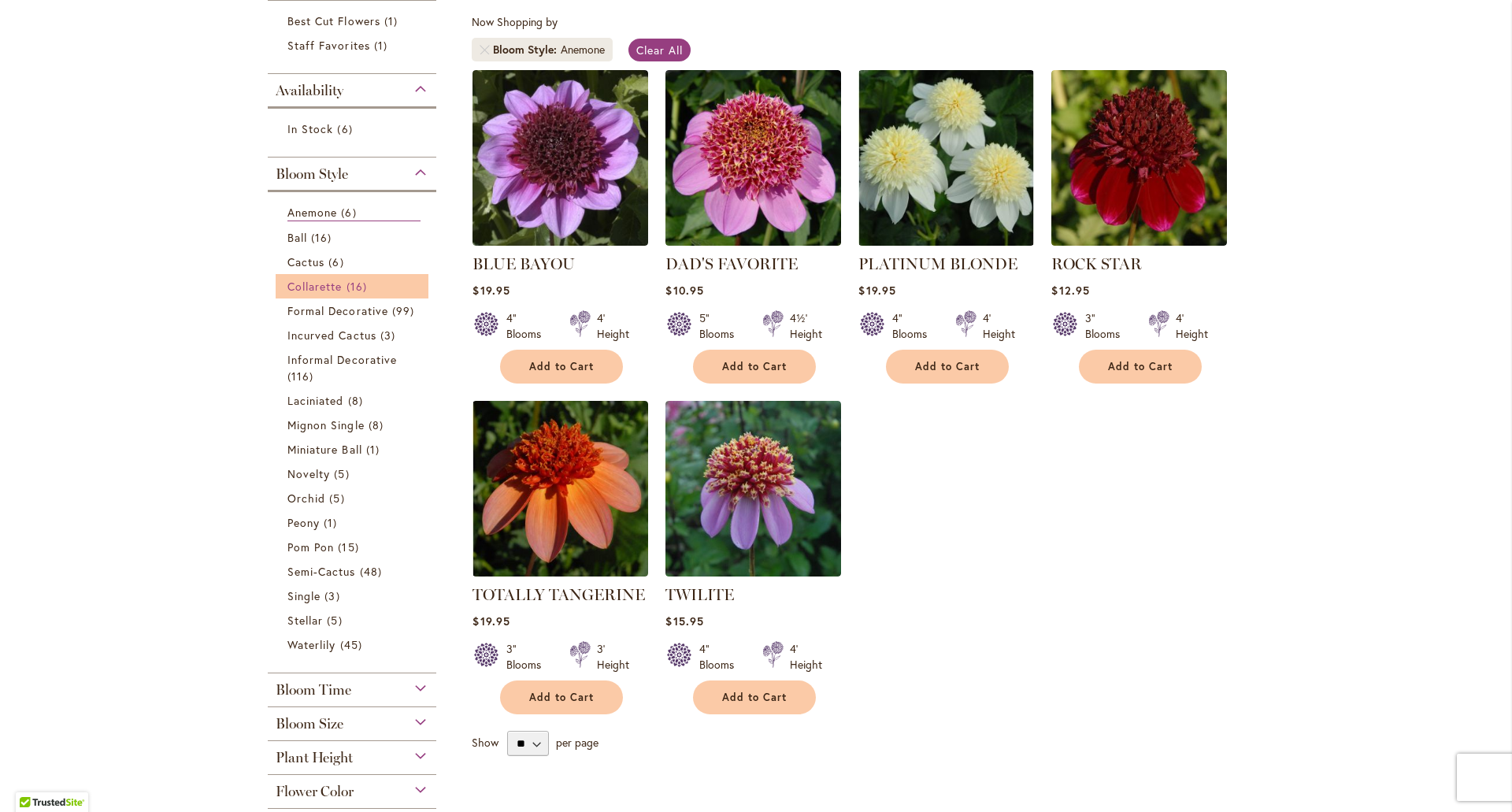
scroll to position [315, 0]
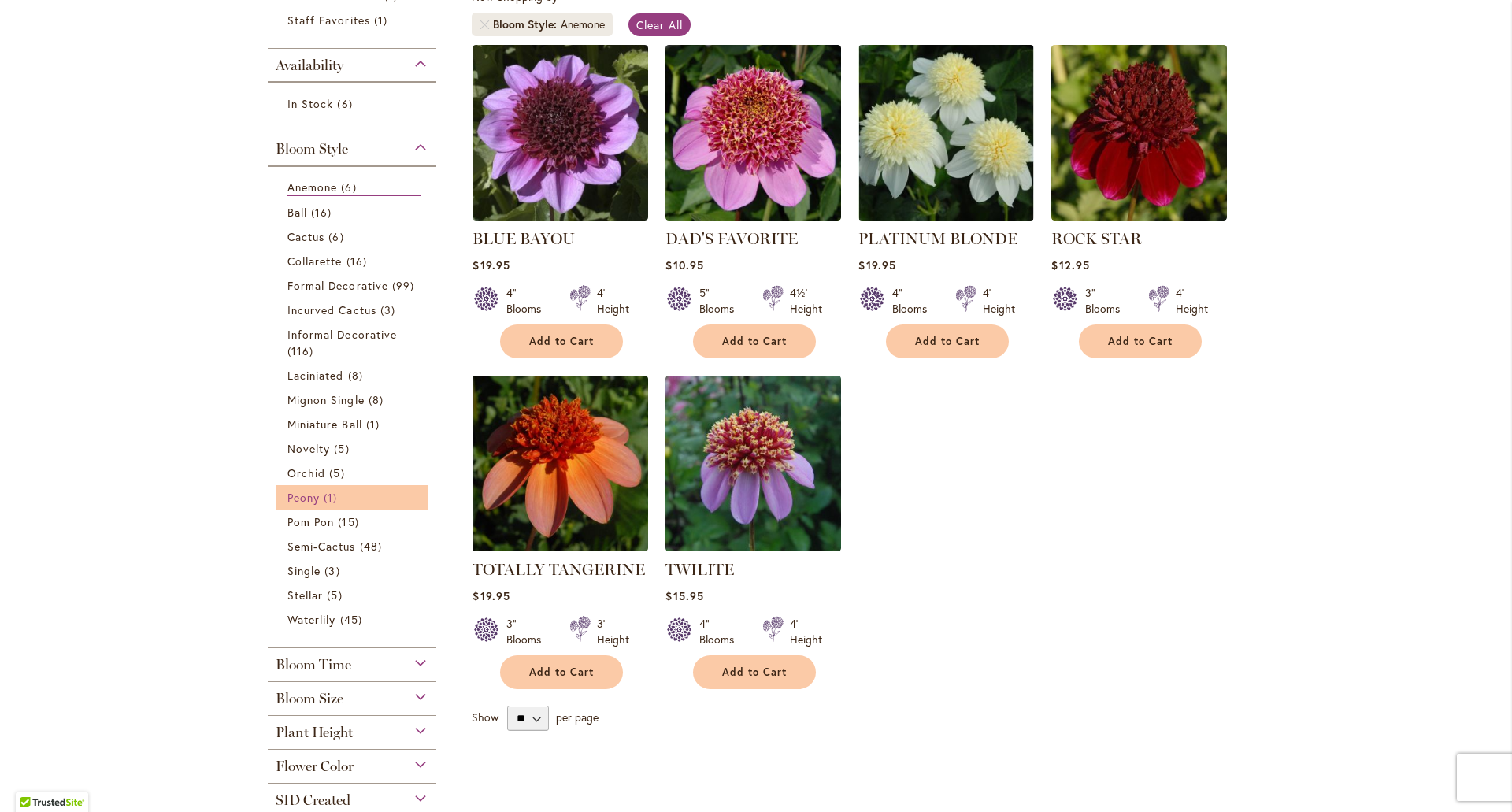
click at [337, 493] on link "Peony 1 item" at bounding box center [353, 497] width 133 height 16
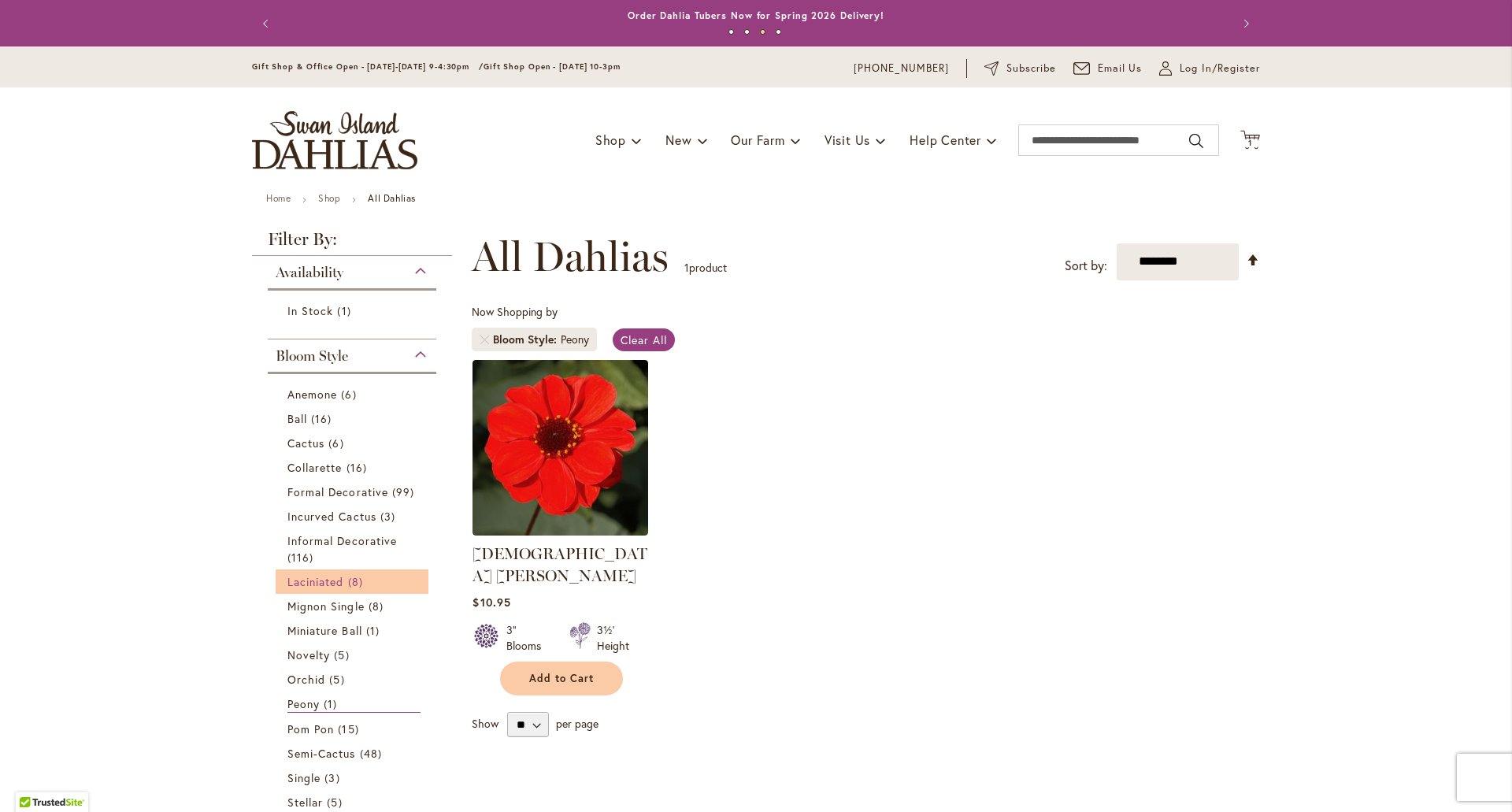
click at [350, 575] on span "8 items" at bounding box center [357, 581] width 19 height 16
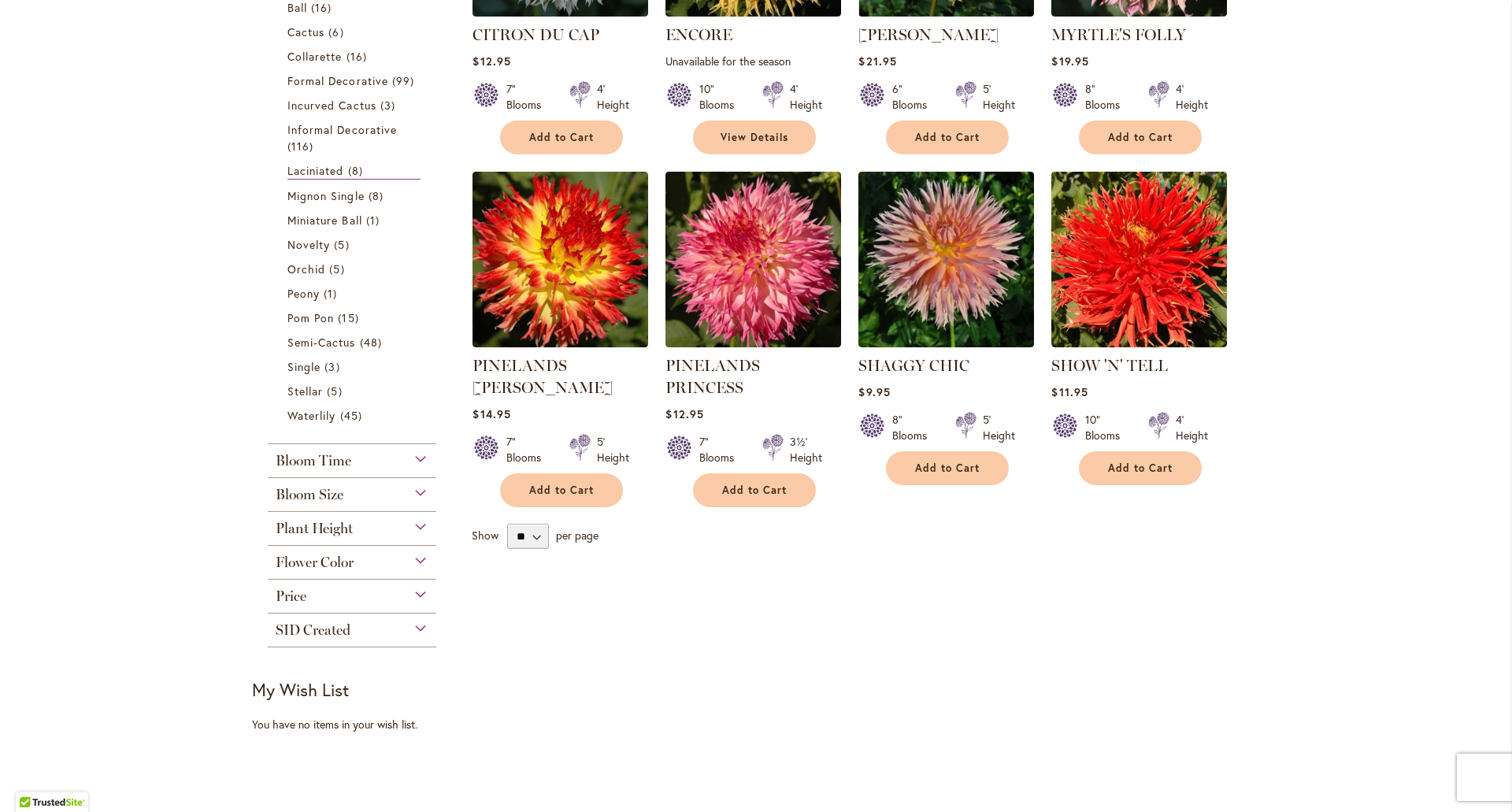
scroll to position [158, 0]
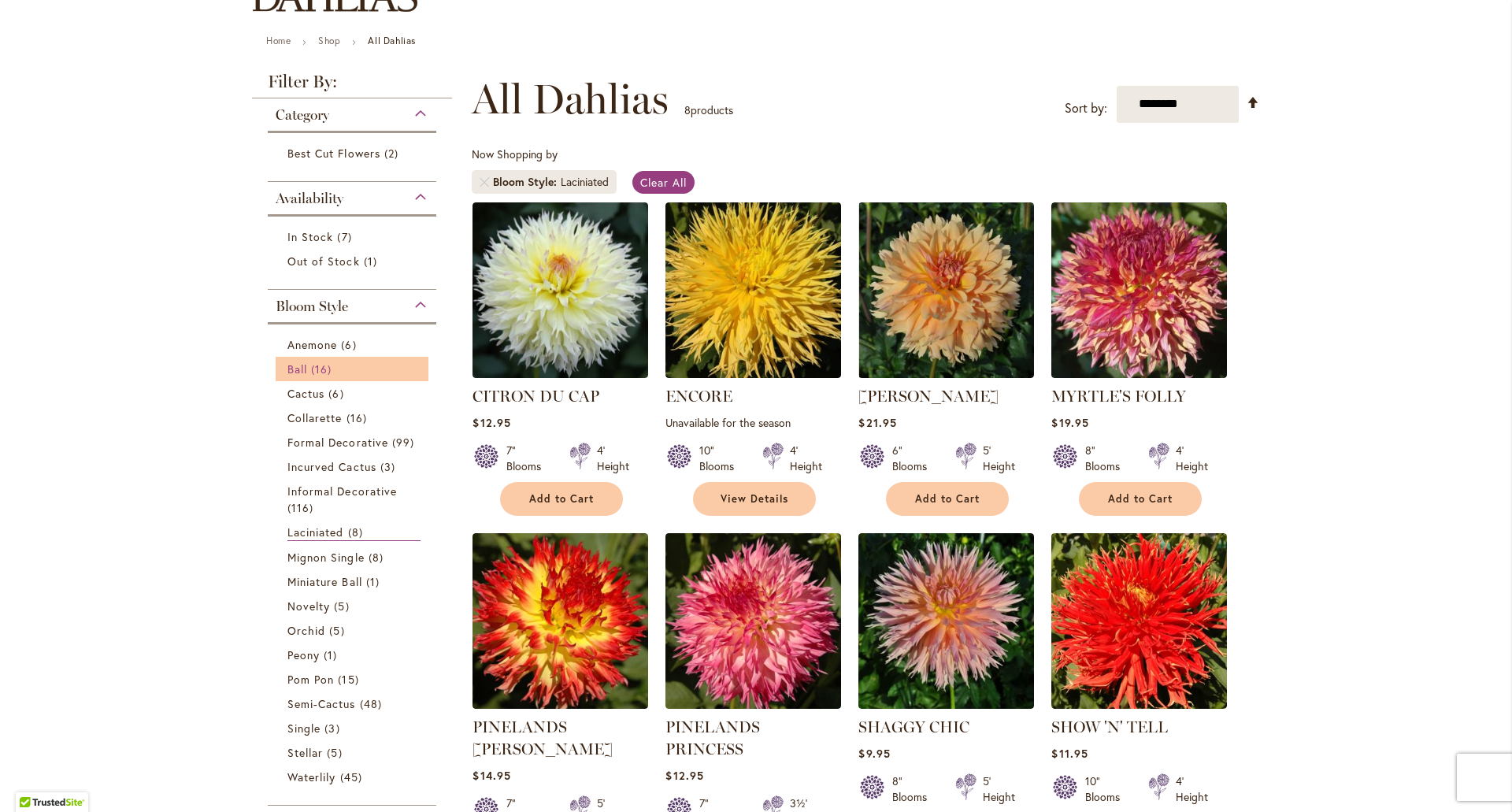
click at [338, 364] on link "Ball 16 items" at bounding box center [353, 369] width 133 height 16
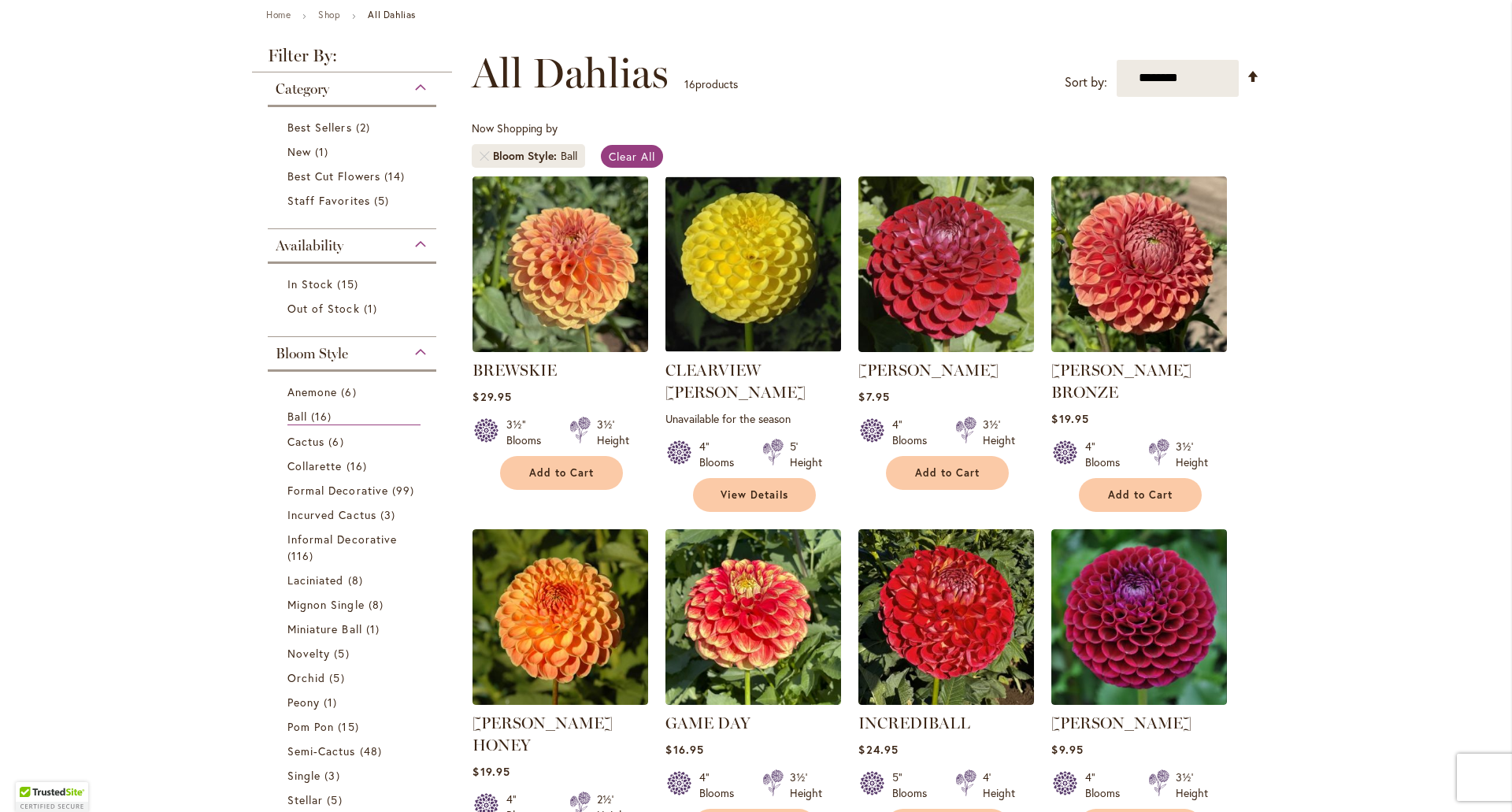
scroll to position [59, 0]
